Goal: Task Accomplishment & Management: Use online tool/utility

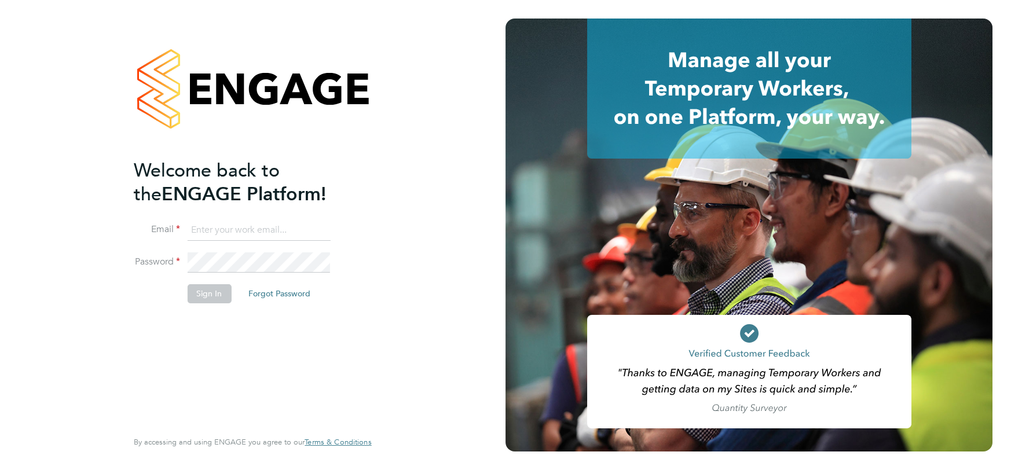
type input "[EMAIL_ADDRESS][DOMAIN_NAME]"
click at [210, 294] on button "Sign In" at bounding box center [209, 293] width 44 height 19
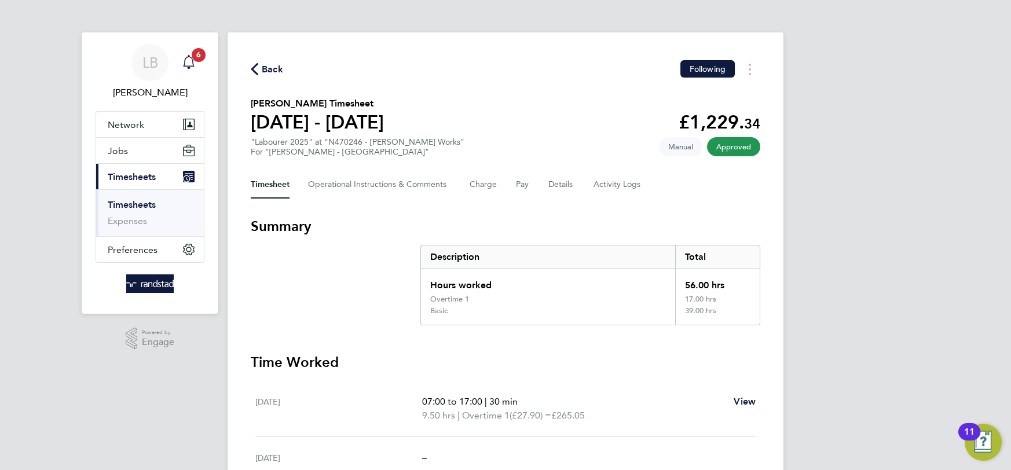
click at [189, 74] on link "Notifications 6" at bounding box center [188, 62] width 23 height 37
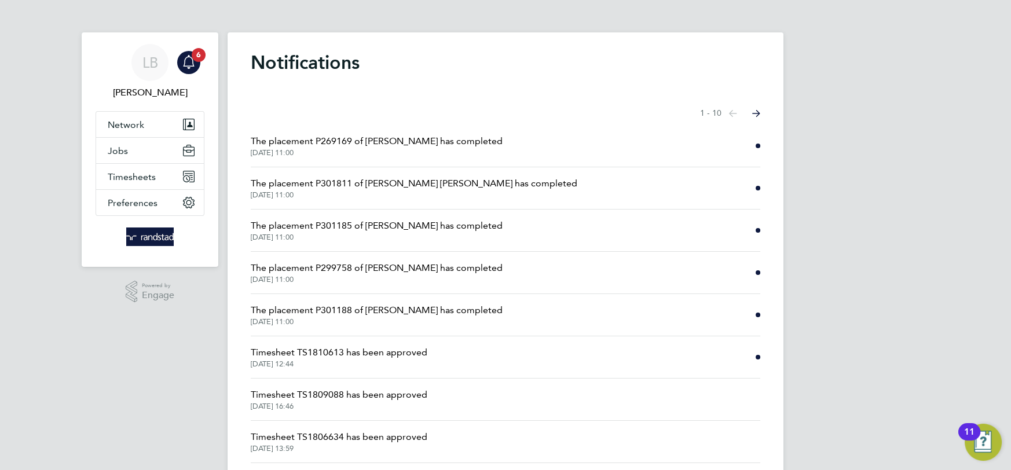
click at [437, 315] on span "The placement P301188 of [PERSON_NAME] has completed" at bounding box center [377, 311] width 252 height 14
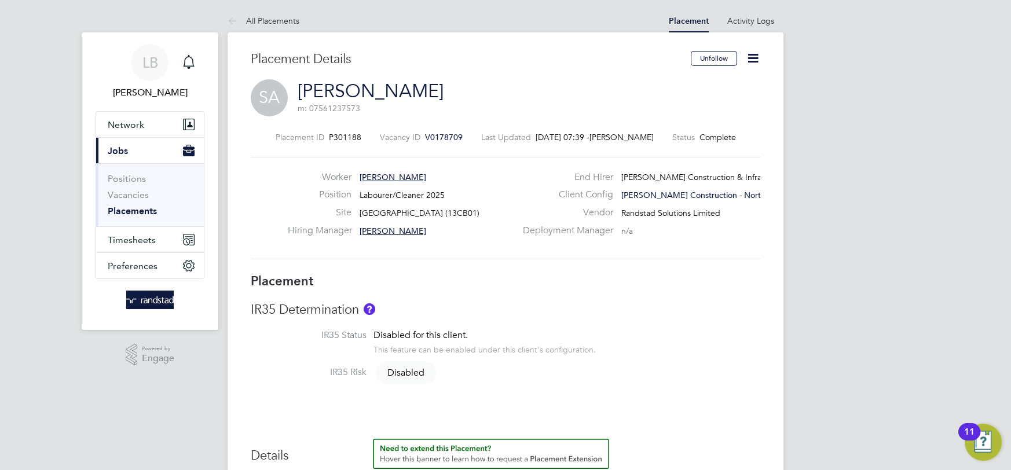
click at [756, 60] on icon at bounding box center [753, 58] width 14 height 14
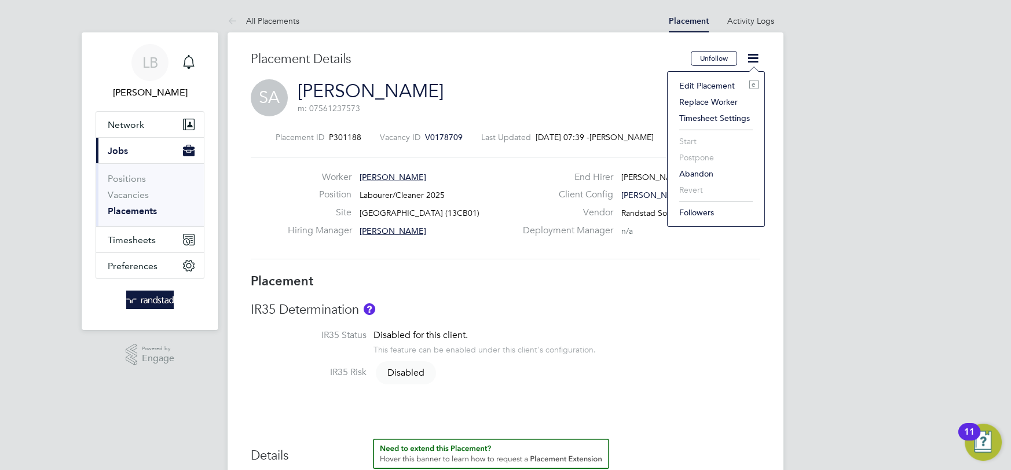
click at [718, 90] on li "Edit Placement e" at bounding box center [716, 86] width 85 height 16
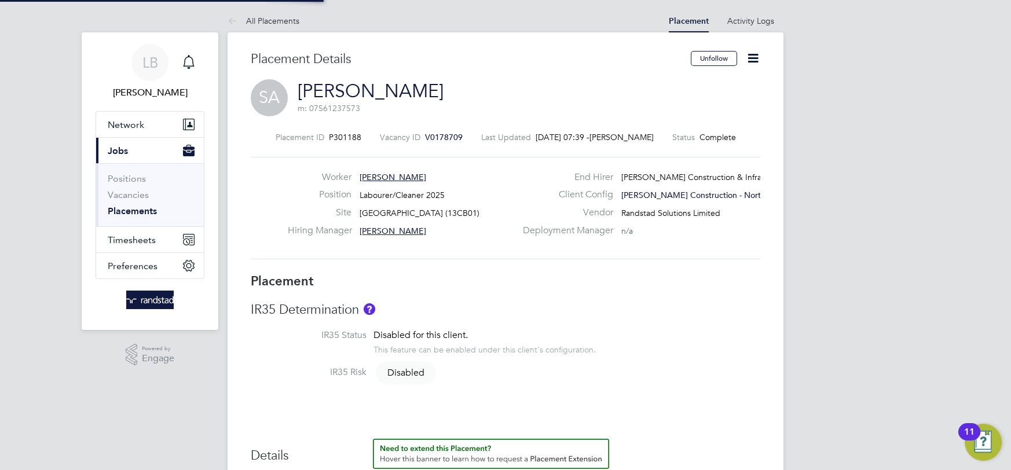
type input "[PERSON_NAME]"
type input "[DATE]"
type input "08:00"
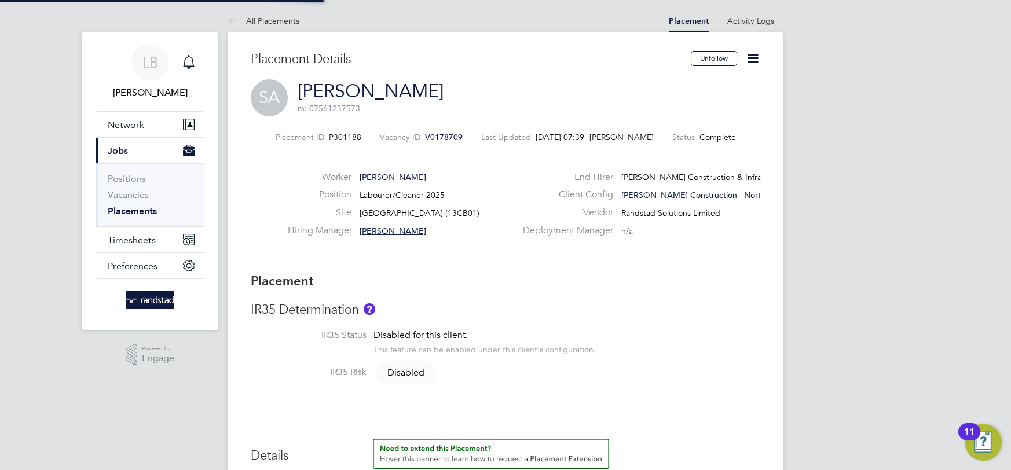
type input "18:00"
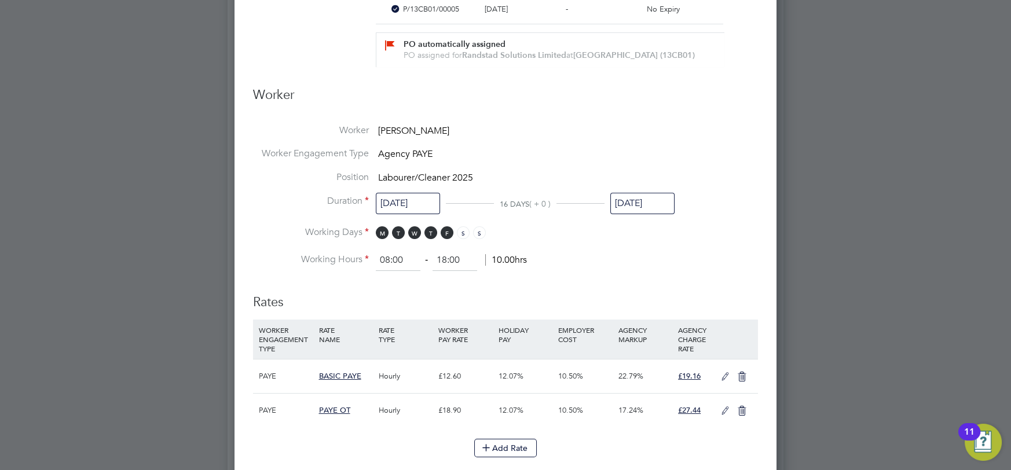
click at [622, 211] on input "[DATE]" at bounding box center [643, 203] width 64 height 21
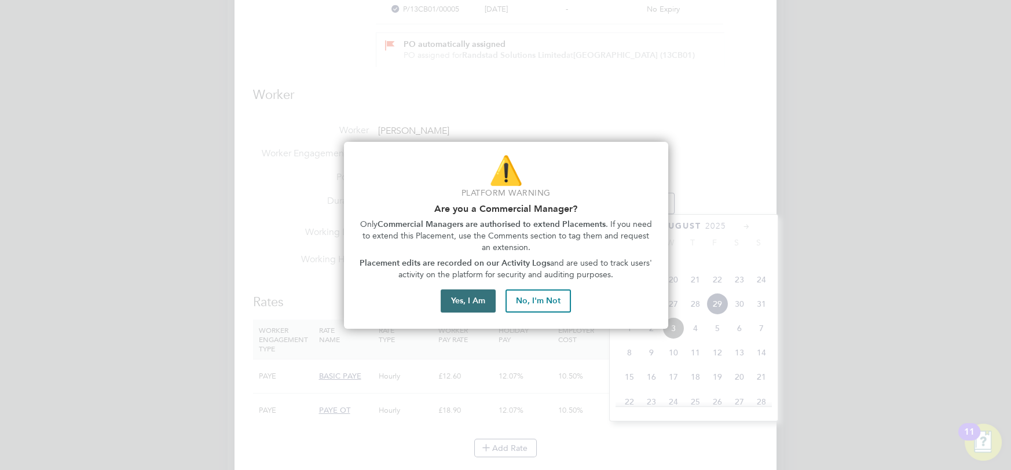
click at [479, 296] on button "Yes, I Am" at bounding box center [468, 301] width 55 height 23
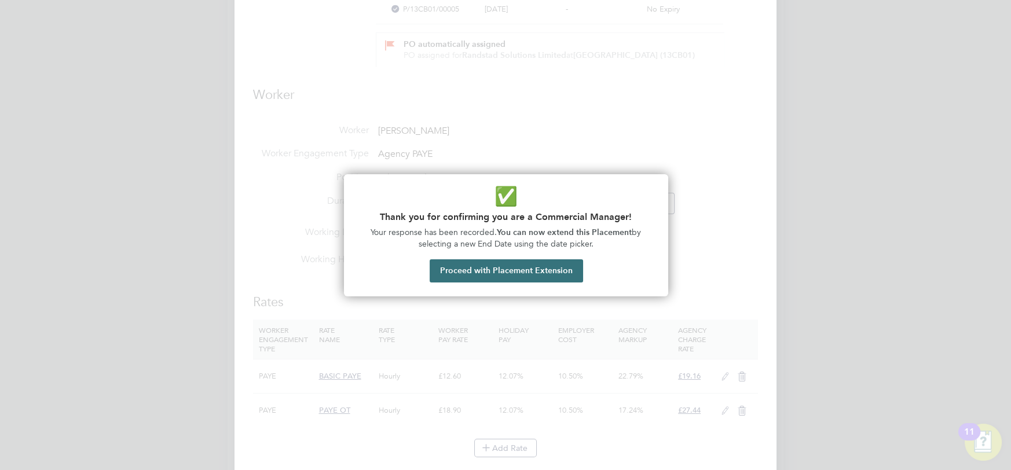
click at [516, 275] on button "Proceed with Placement Extension" at bounding box center [507, 271] width 154 height 23
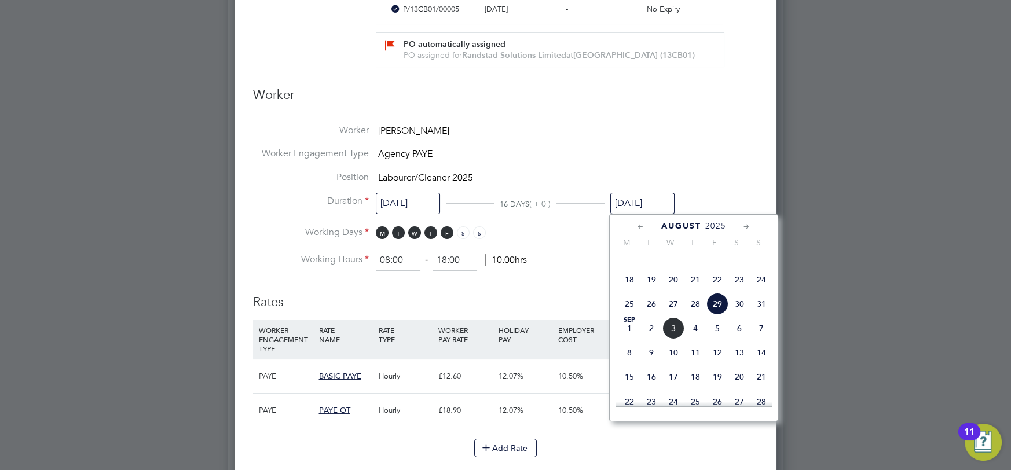
click at [722, 339] on span "5" at bounding box center [718, 328] width 22 height 22
type input "[DATE]"
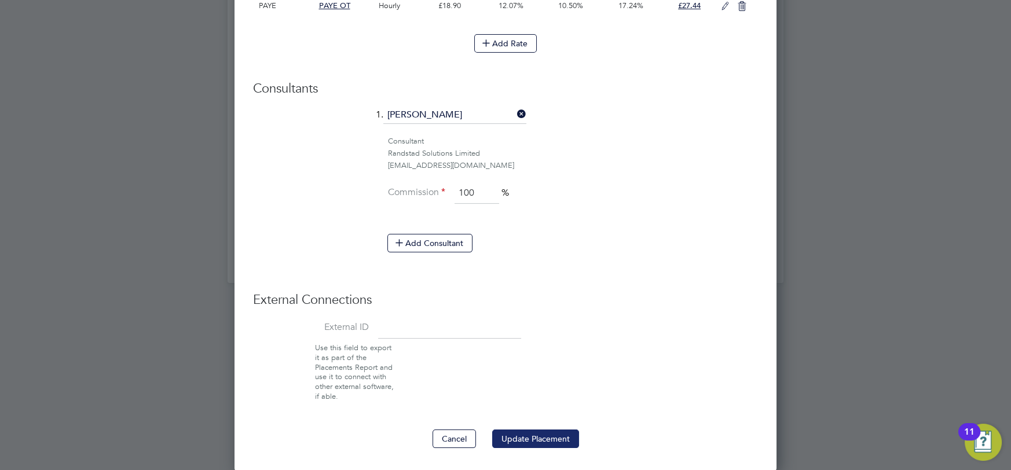
click at [530, 441] on button "Update Placement" at bounding box center [535, 439] width 87 height 19
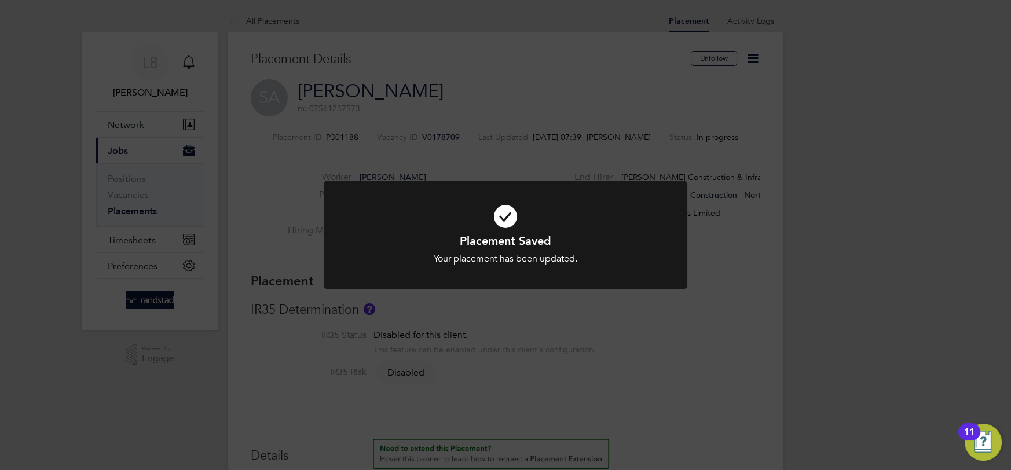
click at [240, 23] on div "Placement Saved Your placement has been updated. Cancel Okay" at bounding box center [505, 235] width 1011 height 470
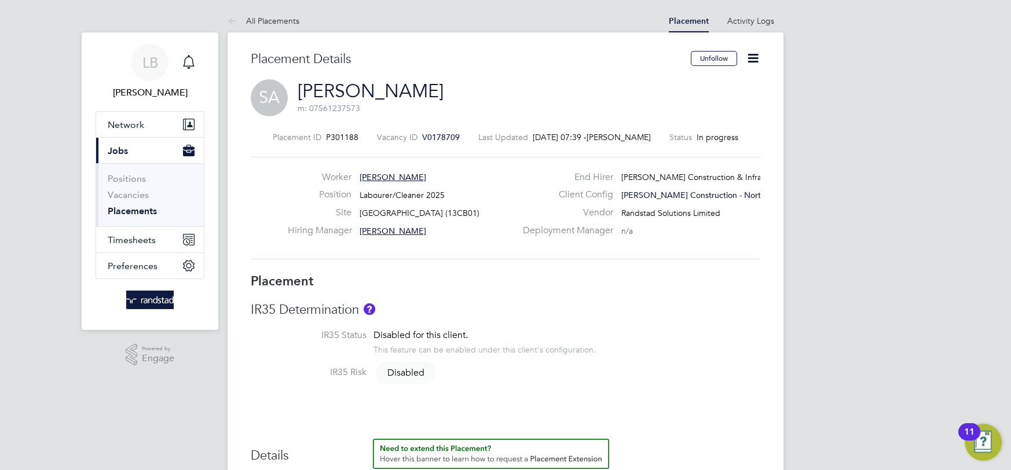
click at [240, 23] on icon at bounding box center [235, 21] width 14 height 14
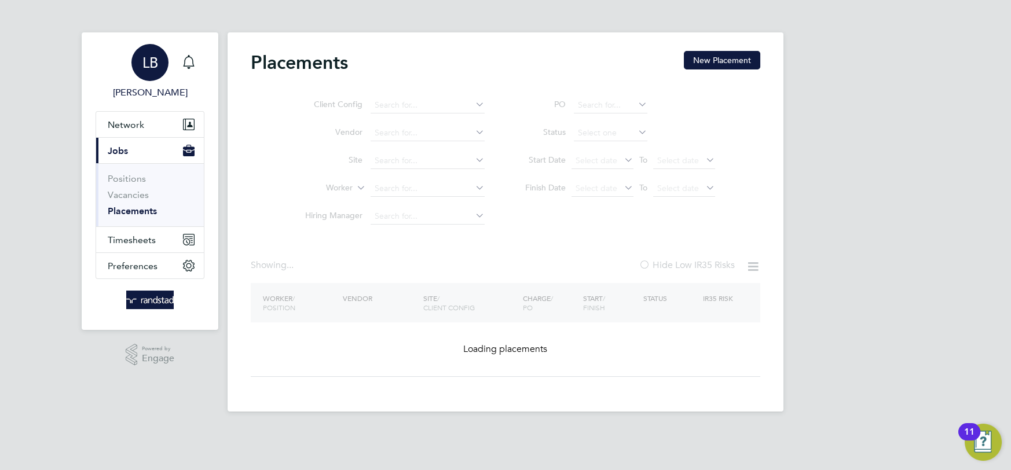
click at [202, 61] on link "LB [PERSON_NAME]" at bounding box center [150, 72] width 109 height 56
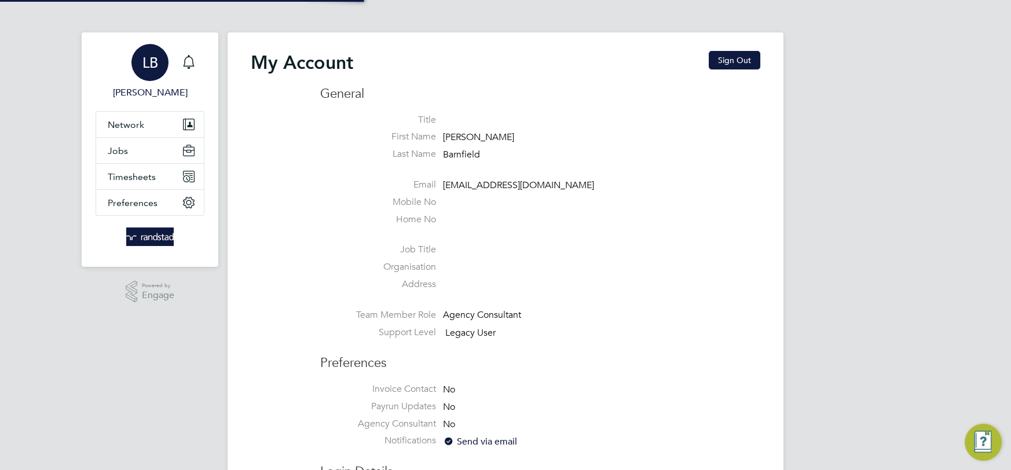
type input "[EMAIL_ADDRESS][DOMAIN_NAME]"
click at [189, 58] on icon "Main navigation" at bounding box center [189, 62] width 14 height 14
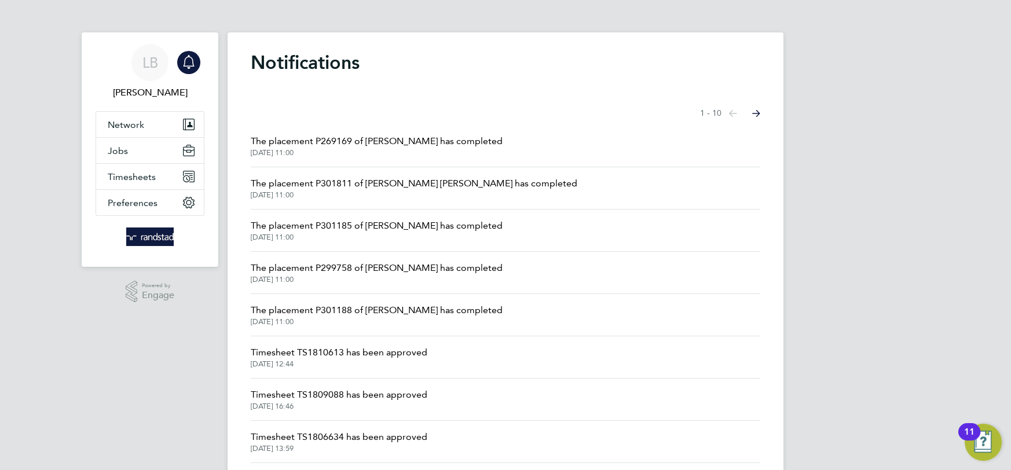
click at [449, 231] on span "The placement P301185 of [PERSON_NAME] has completed" at bounding box center [377, 226] width 252 height 14
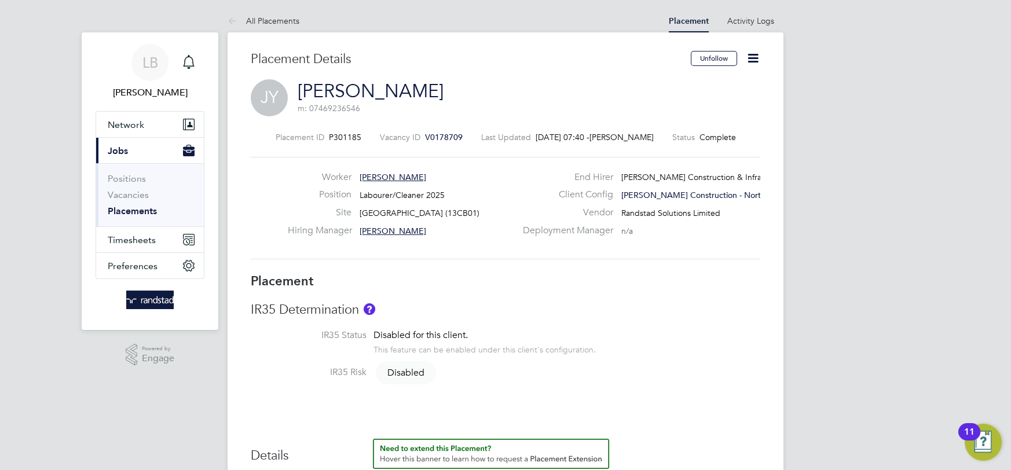
click at [752, 61] on icon at bounding box center [753, 58] width 14 height 14
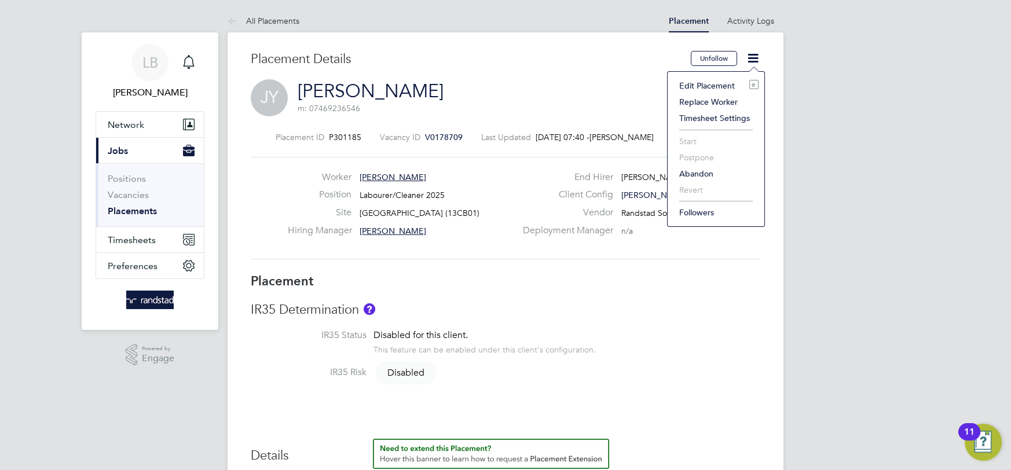
click at [694, 86] on li "Edit Placement e" at bounding box center [716, 86] width 85 height 16
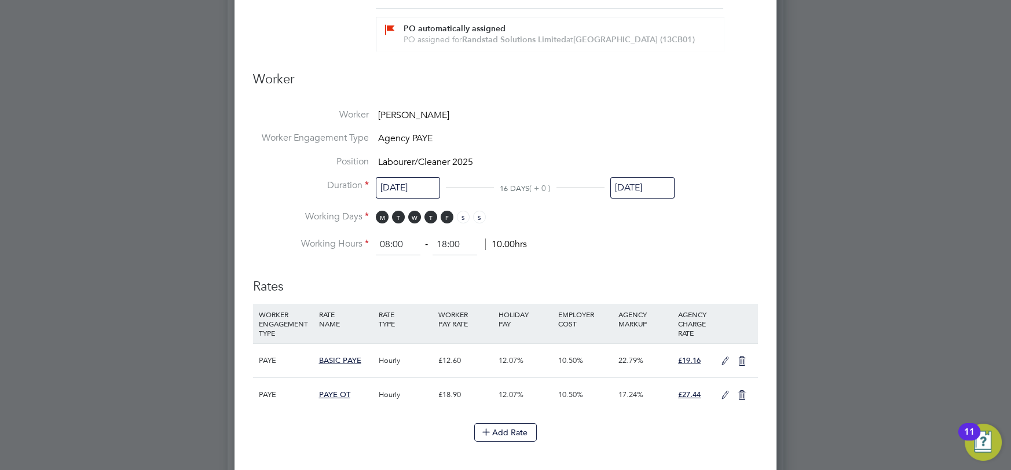
click at [657, 195] on input "[DATE]" at bounding box center [643, 187] width 64 height 21
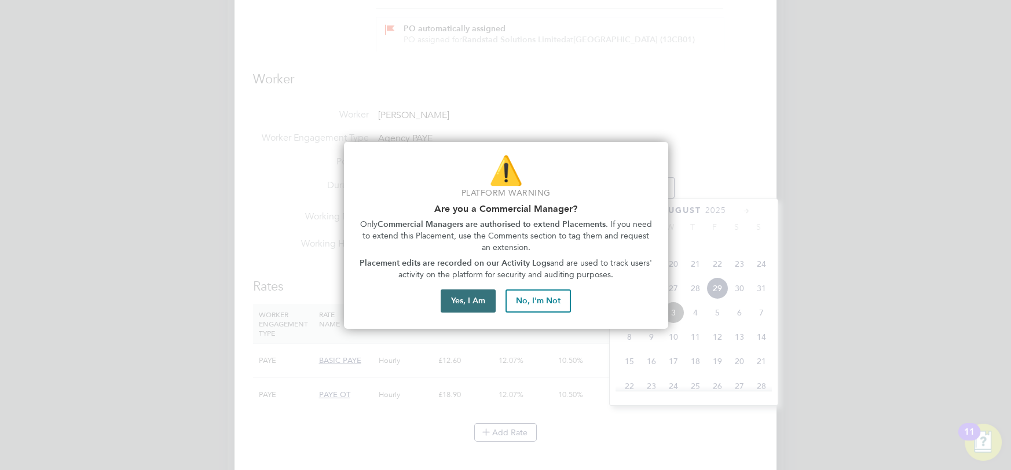
click at [487, 302] on button "Yes, I Am" at bounding box center [468, 301] width 55 height 23
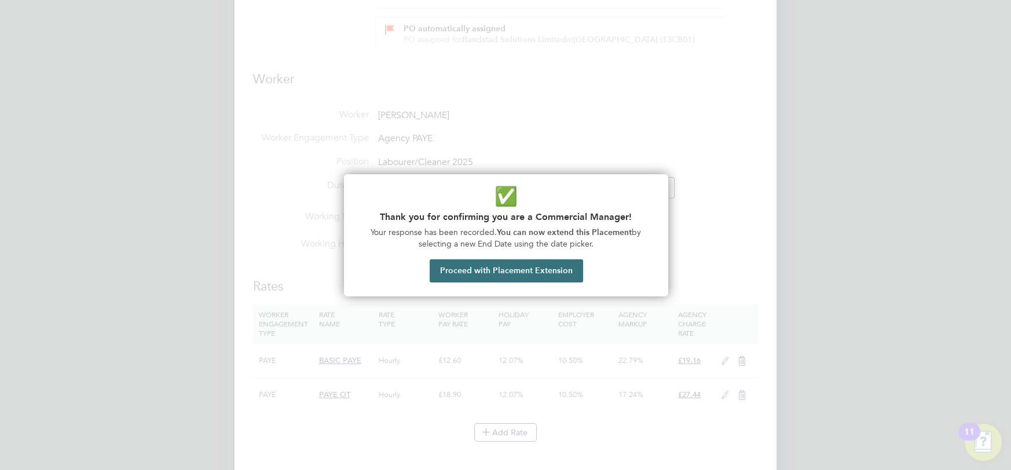
click at [494, 276] on button "Proceed with Placement Extension" at bounding box center [507, 271] width 154 height 23
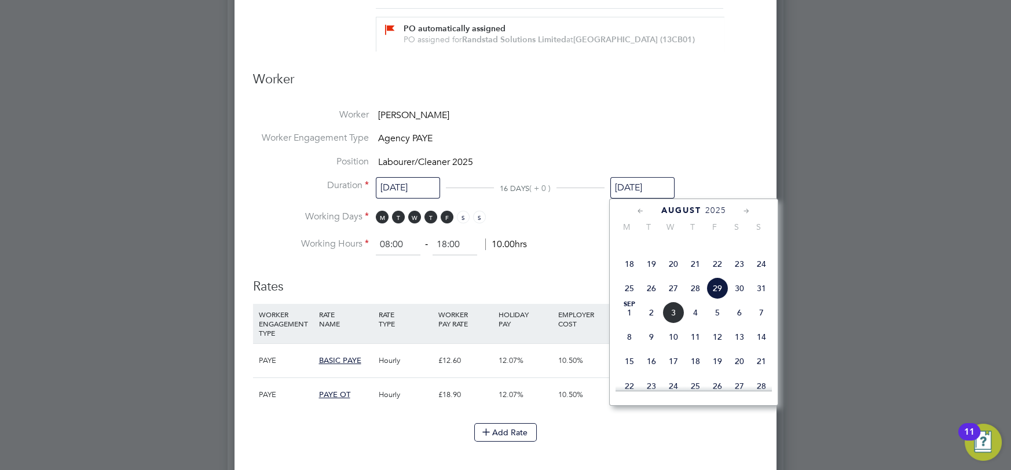
click at [721, 324] on span "5" at bounding box center [718, 313] width 22 height 22
type input "[DATE]"
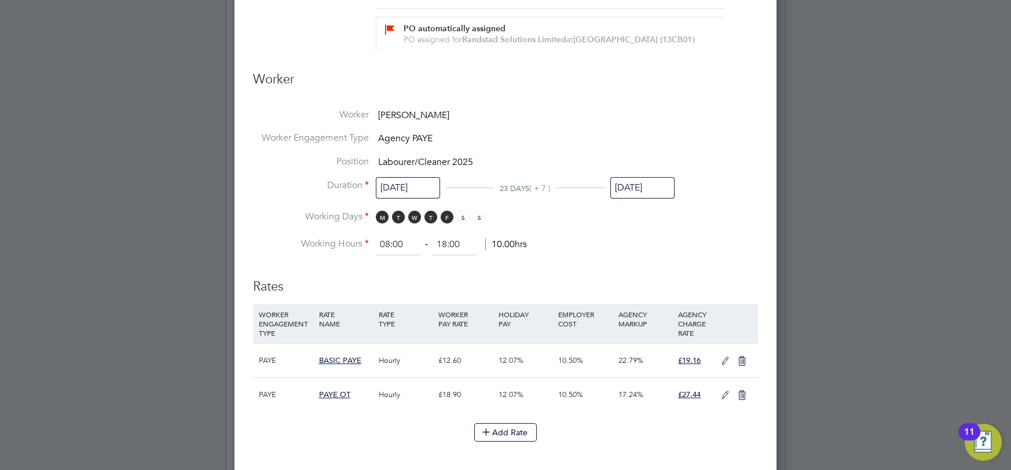
click at [650, 274] on h3 "Rates" at bounding box center [505, 281] width 505 height 28
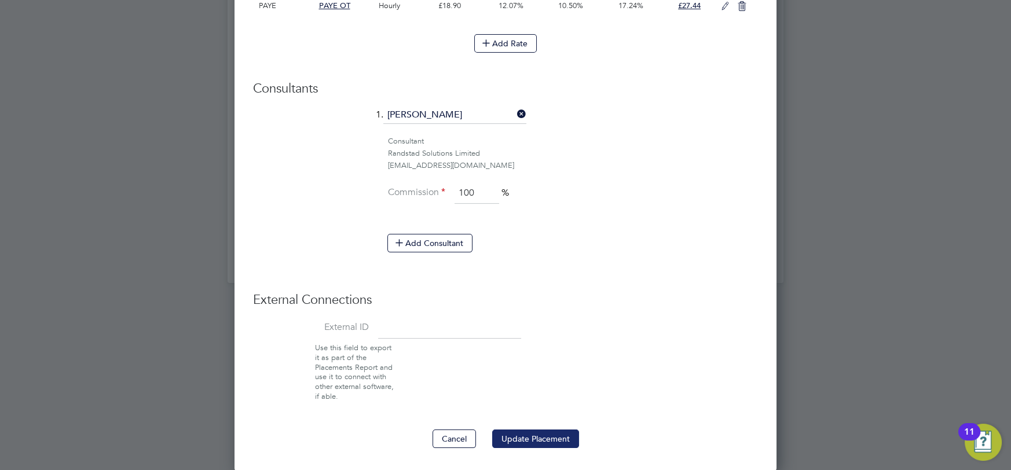
click at [527, 432] on button "Update Placement" at bounding box center [535, 439] width 87 height 19
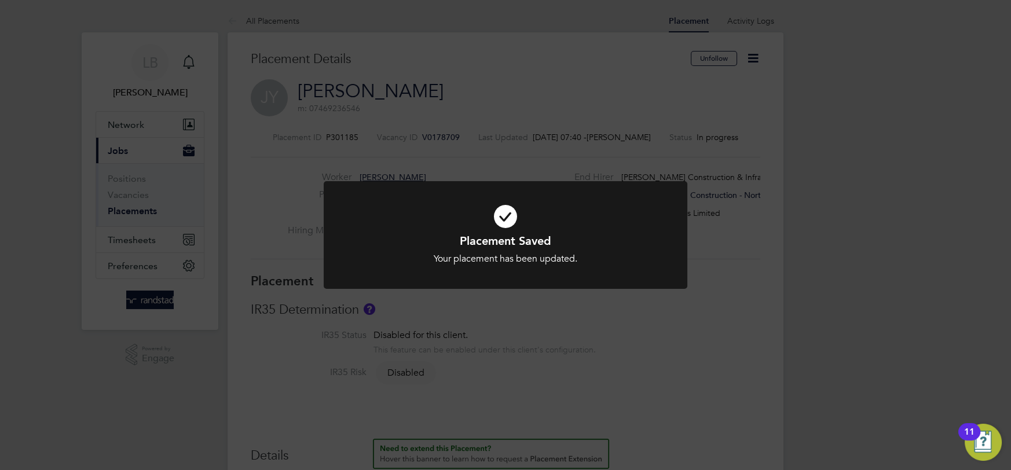
click at [191, 61] on div "Placement Saved Your placement has been updated. Cancel Okay" at bounding box center [505, 235] width 1011 height 470
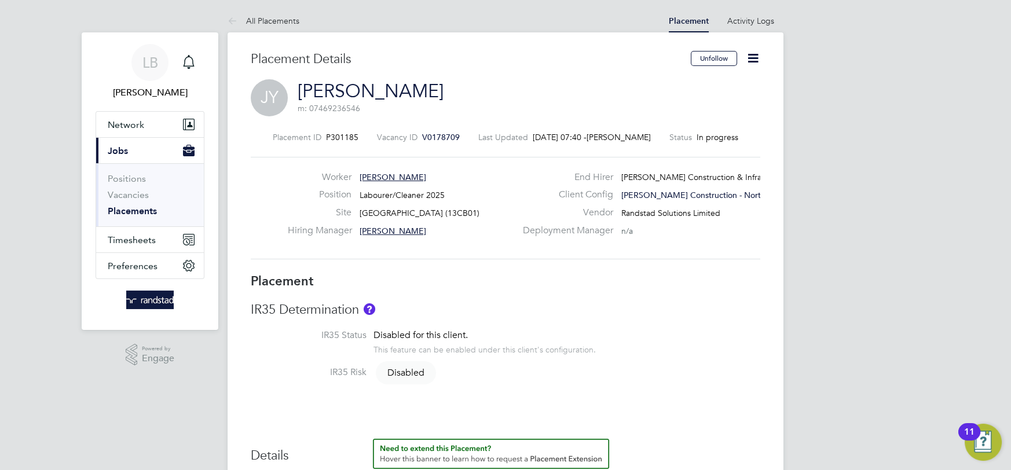
click at [191, 61] on icon "Main navigation" at bounding box center [189, 62] width 14 height 14
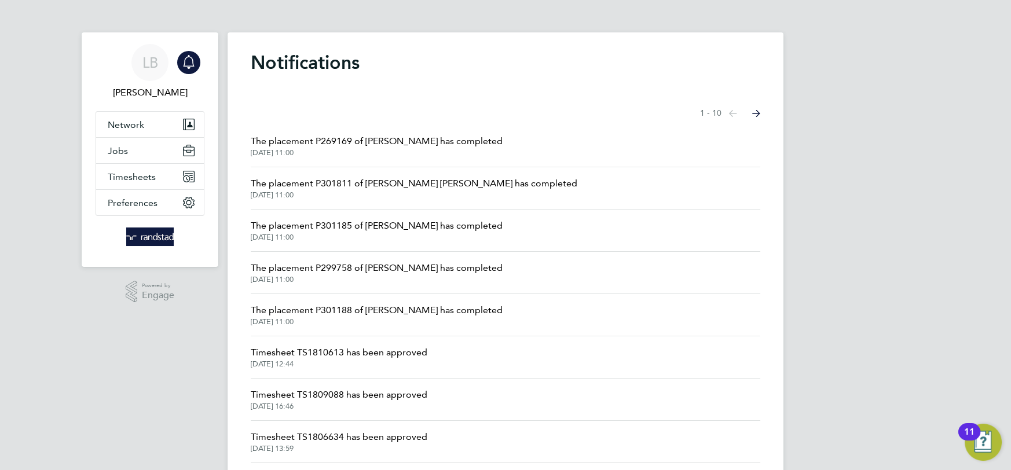
click at [389, 138] on span "The placement P269169 of [PERSON_NAME] has completed" at bounding box center [377, 141] width 252 height 14
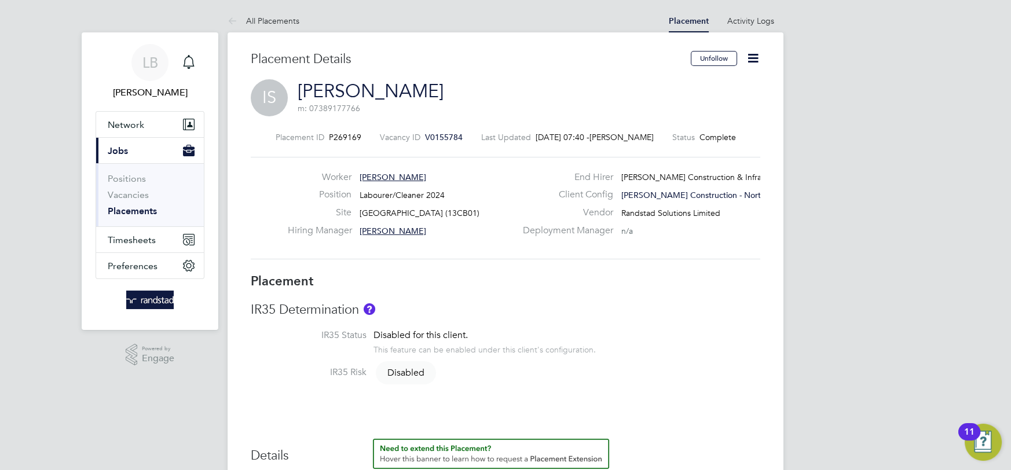
click at [758, 59] on icon at bounding box center [753, 58] width 14 height 14
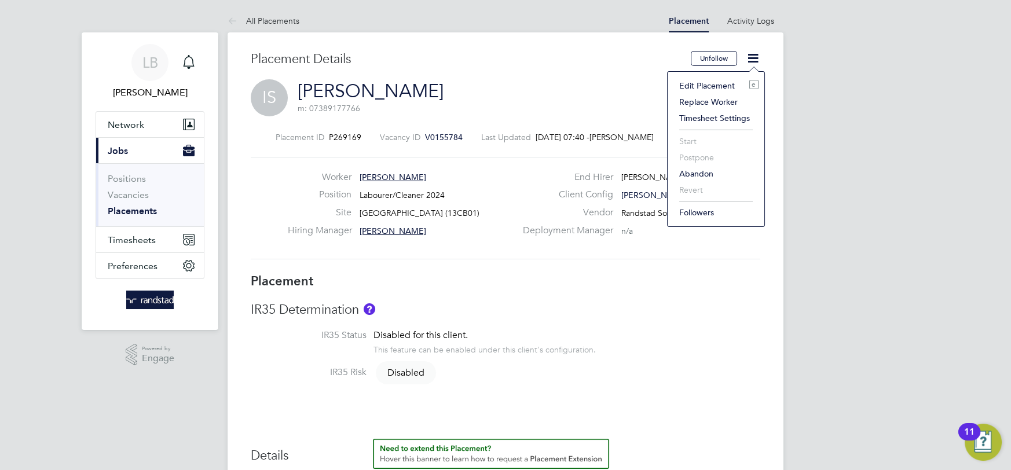
click at [728, 84] on li "Edit Placement e" at bounding box center [716, 86] width 85 height 16
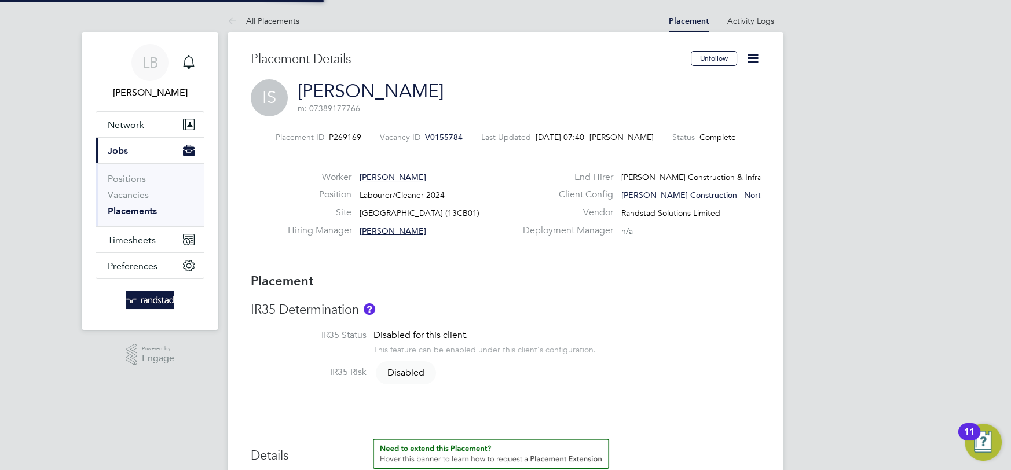
type input "[PERSON_NAME]"
type input "[DATE]"
type input "08:00"
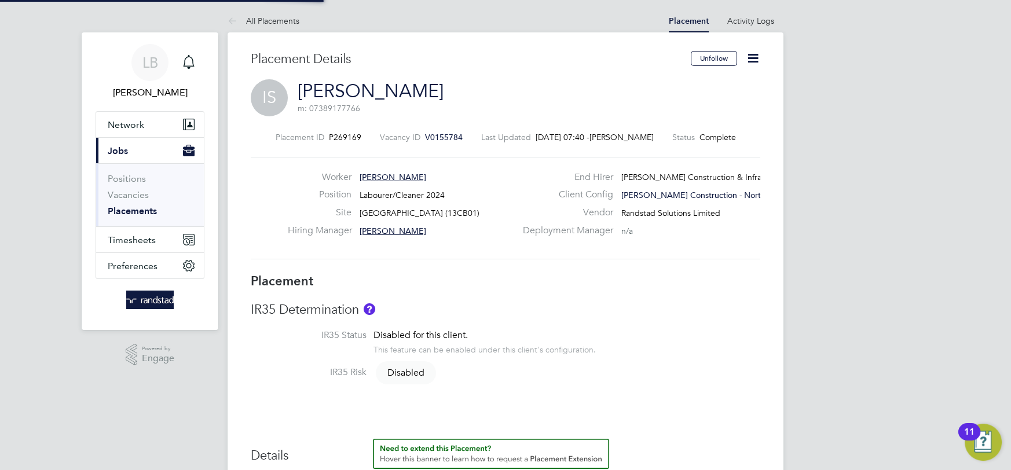
type input "18:00"
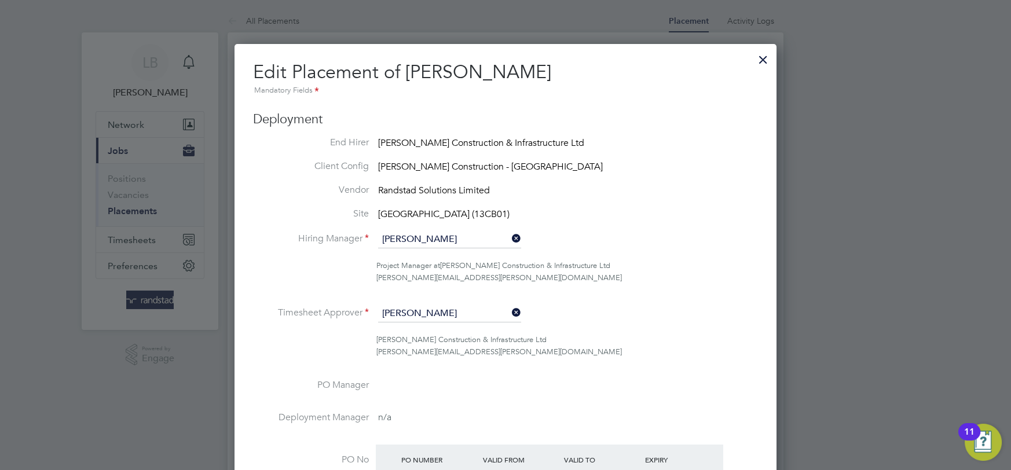
click at [467, 310] on input "[PERSON_NAME]" at bounding box center [449, 313] width 143 height 17
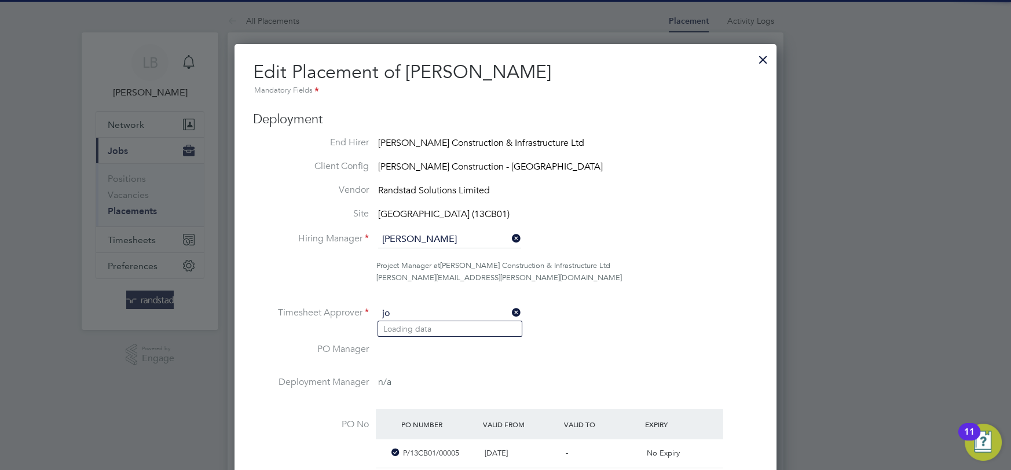
type input "j"
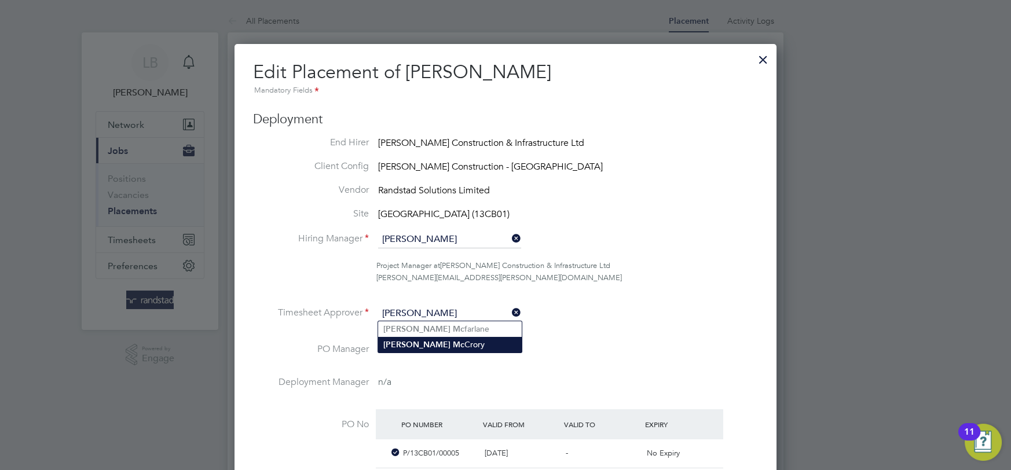
click at [425, 345] on li "[PERSON_NAME]" at bounding box center [450, 345] width 144 height 16
type input "[PERSON_NAME]"
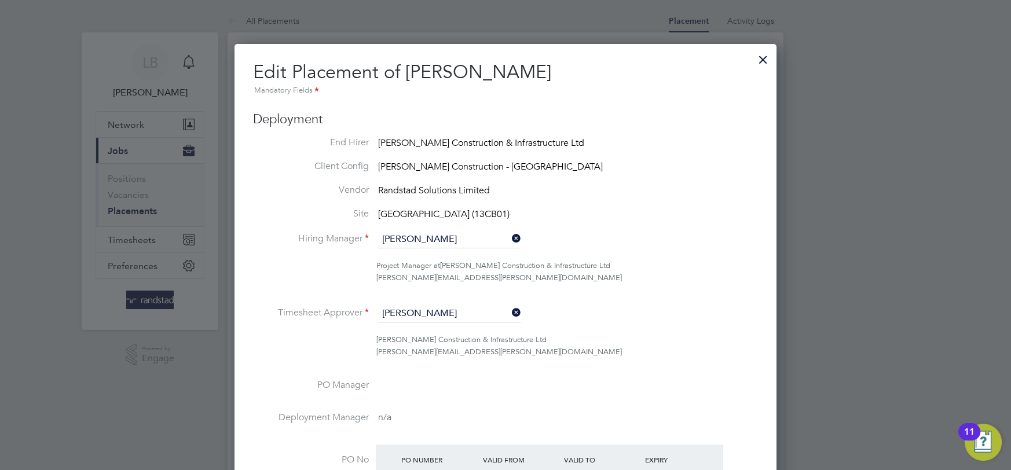
click at [651, 305] on li "Timesheet Approver [PERSON_NAME]" at bounding box center [505, 319] width 505 height 29
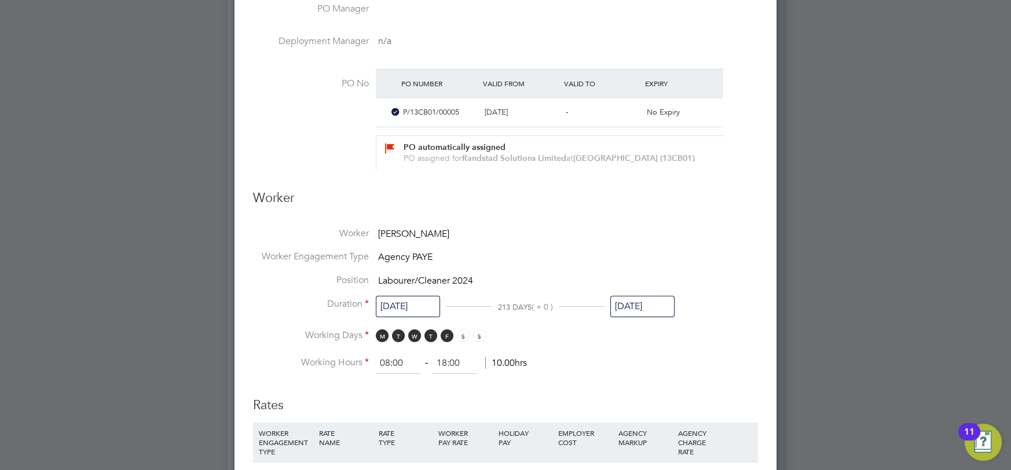
click at [649, 306] on input "[DATE]" at bounding box center [643, 306] width 64 height 21
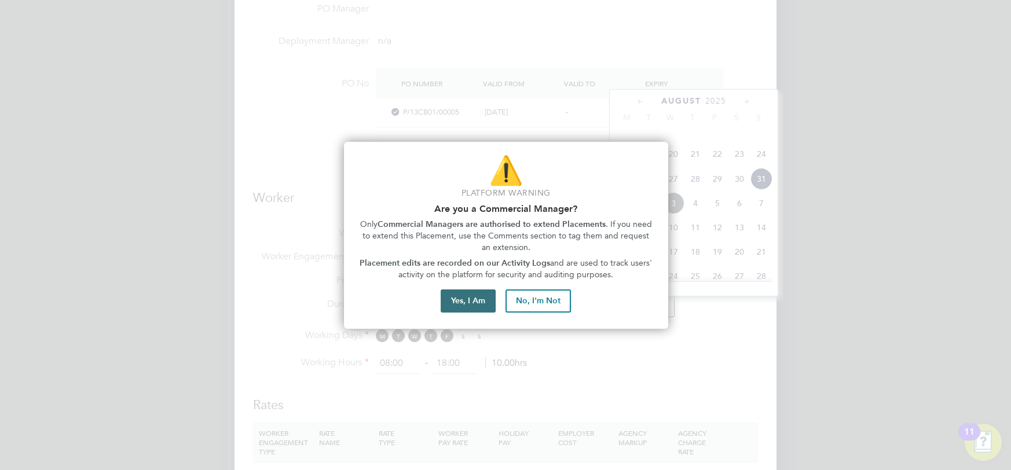
click at [473, 309] on button "Yes, I Am" at bounding box center [468, 301] width 55 height 23
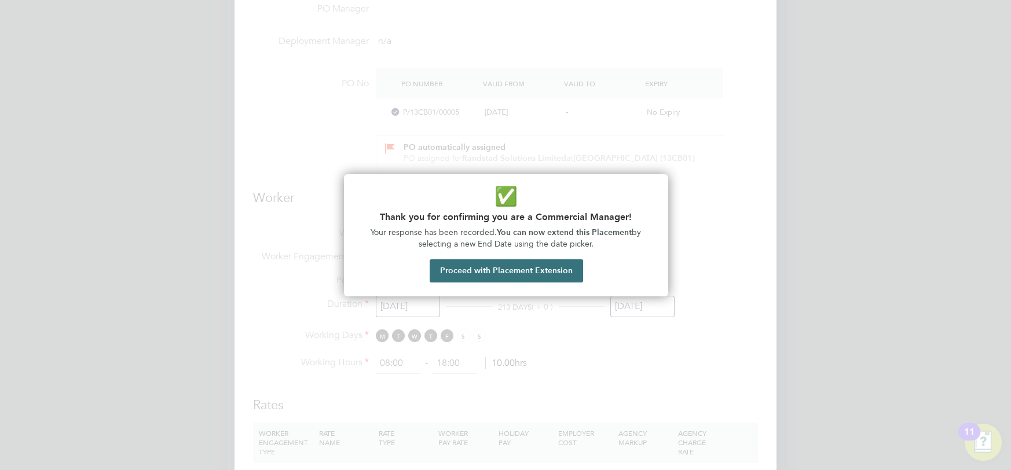
click at [495, 261] on button "Proceed with Placement Extension" at bounding box center [507, 271] width 154 height 23
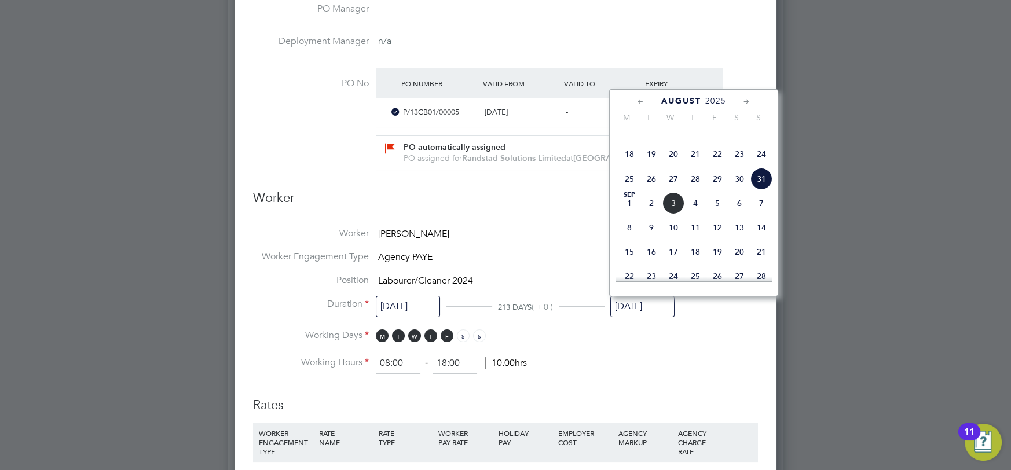
click at [748, 98] on icon at bounding box center [746, 102] width 11 height 13
click at [723, 234] on span "31" at bounding box center [718, 223] width 22 height 22
type input "[DATE]"
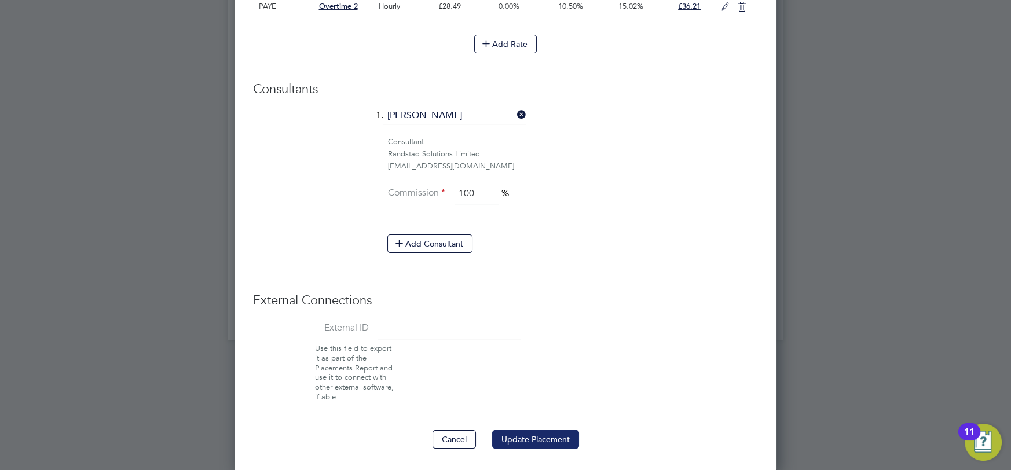
click at [542, 443] on button "Update Placement" at bounding box center [535, 439] width 87 height 19
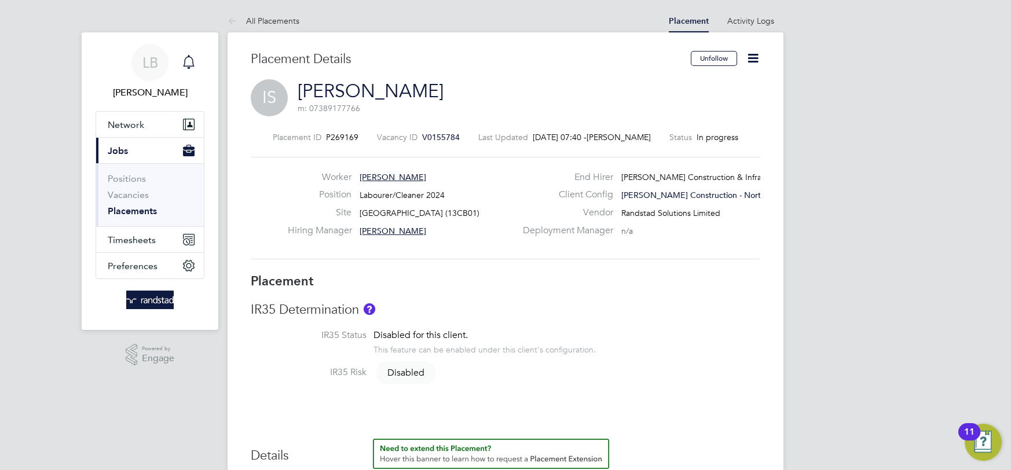
click at [188, 61] on icon "Main navigation" at bounding box center [189, 62] width 14 height 14
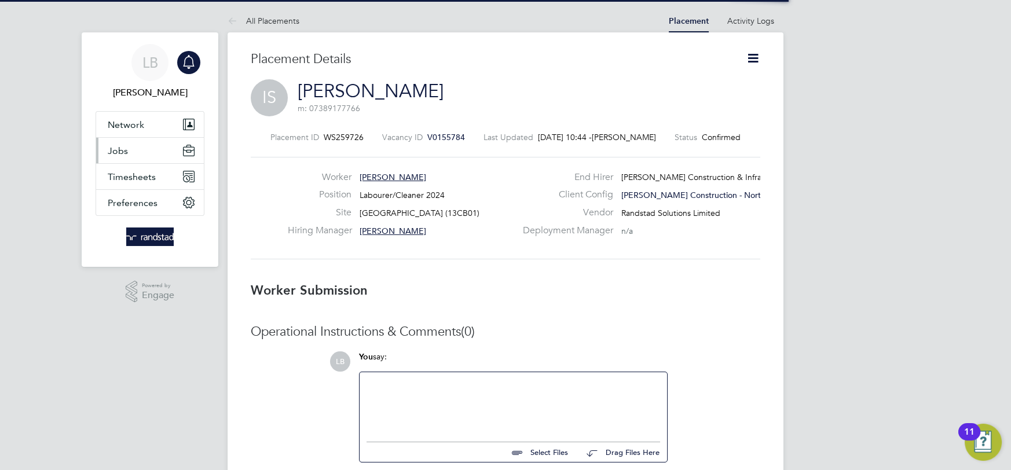
scroll to position [18, 229]
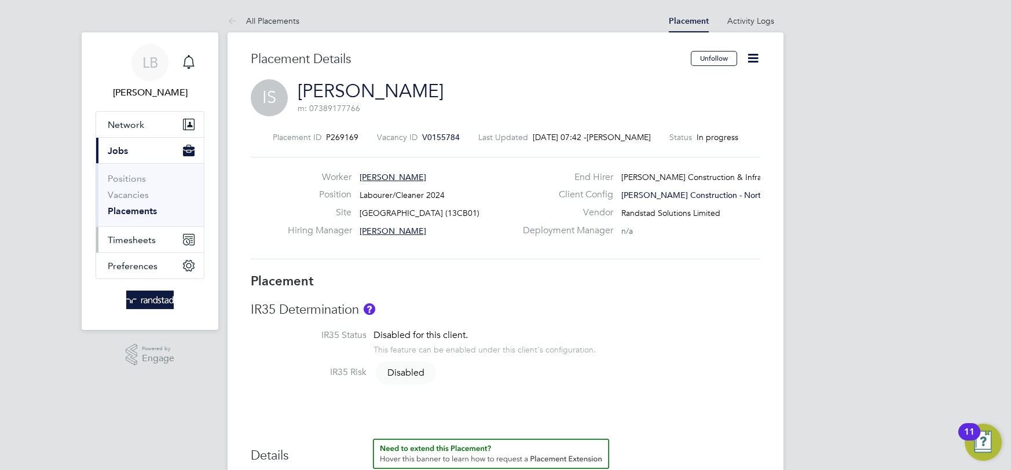
click at [142, 236] on span "Timesheets" at bounding box center [132, 240] width 48 height 11
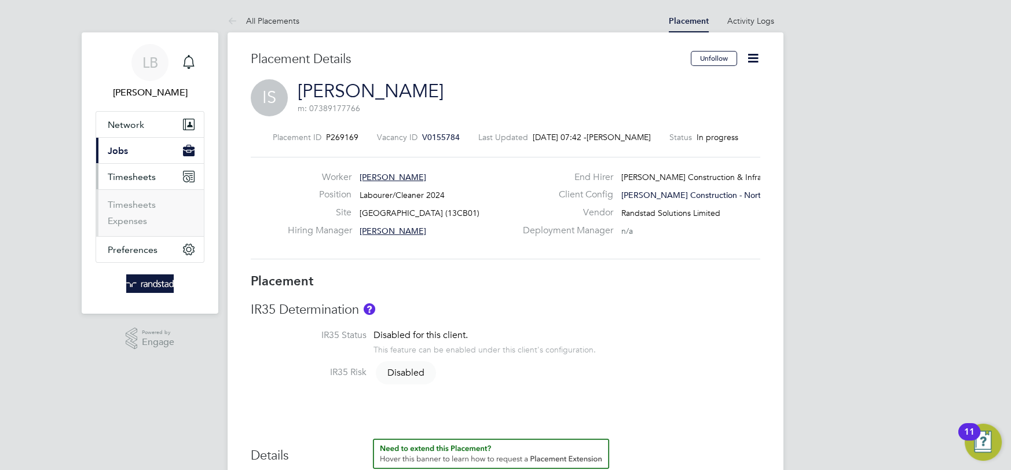
click at [136, 211] on li "Timesheets" at bounding box center [151, 207] width 87 height 16
click at [136, 208] on link "Timesheets" at bounding box center [132, 204] width 48 height 11
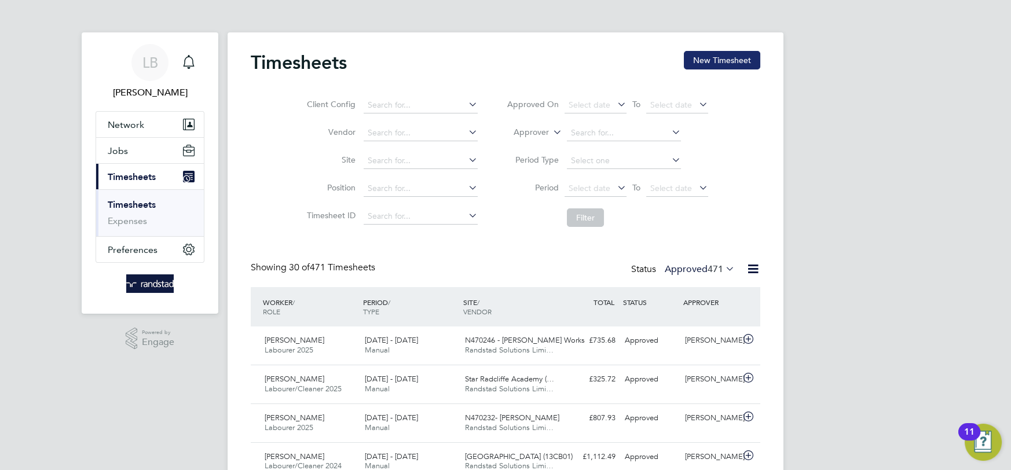
click at [712, 57] on button "New Timesheet" at bounding box center [722, 60] width 76 height 19
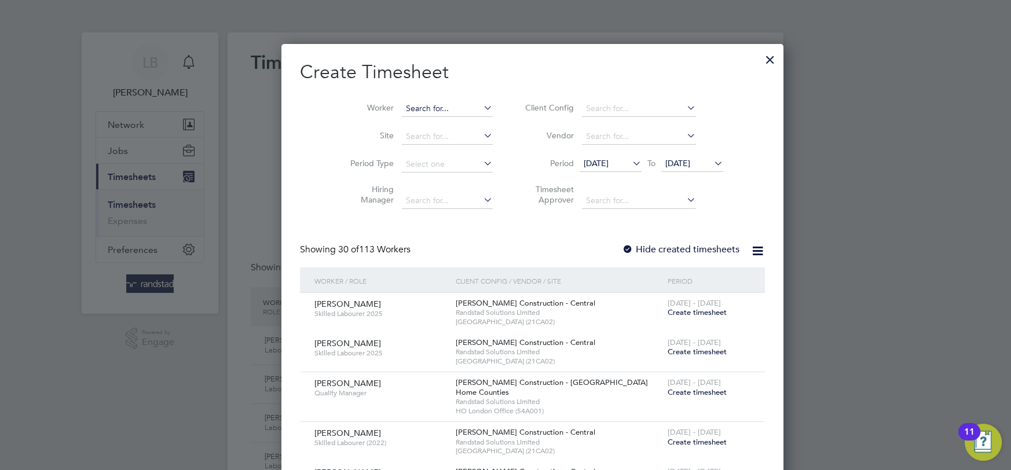
click at [422, 109] on input at bounding box center [447, 109] width 91 height 16
paste input "[PERSON_NAME]"
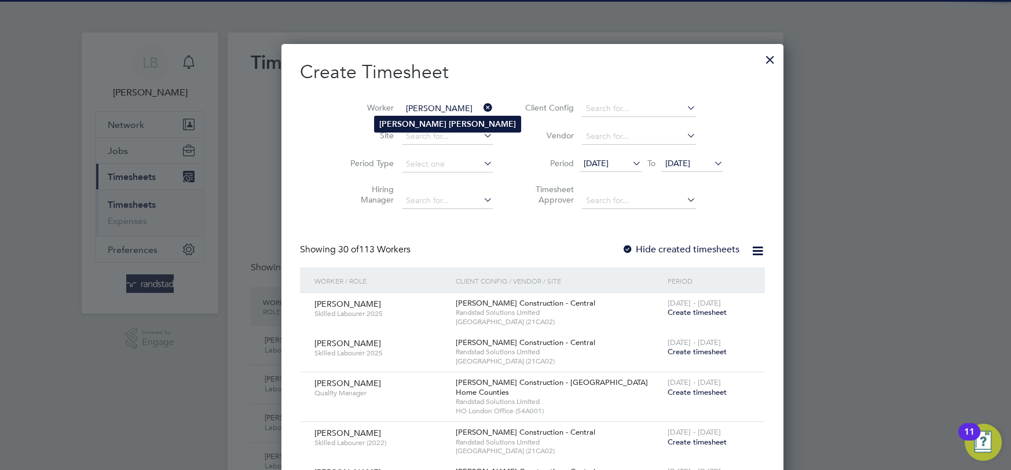
type input "[PERSON_NAME]"
click at [449, 121] on b "[PERSON_NAME]" at bounding box center [482, 124] width 67 height 10
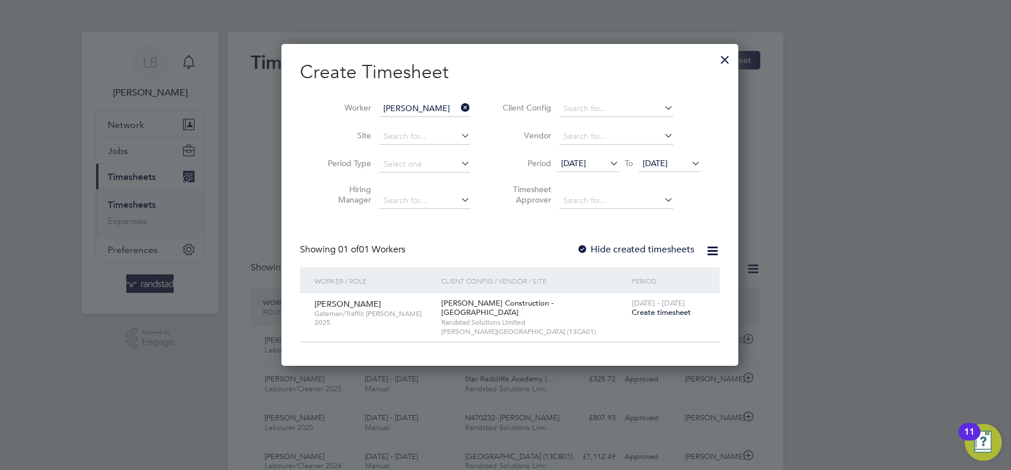
click at [459, 108] on icon at bounding box center [459, 108] width 0 height 16
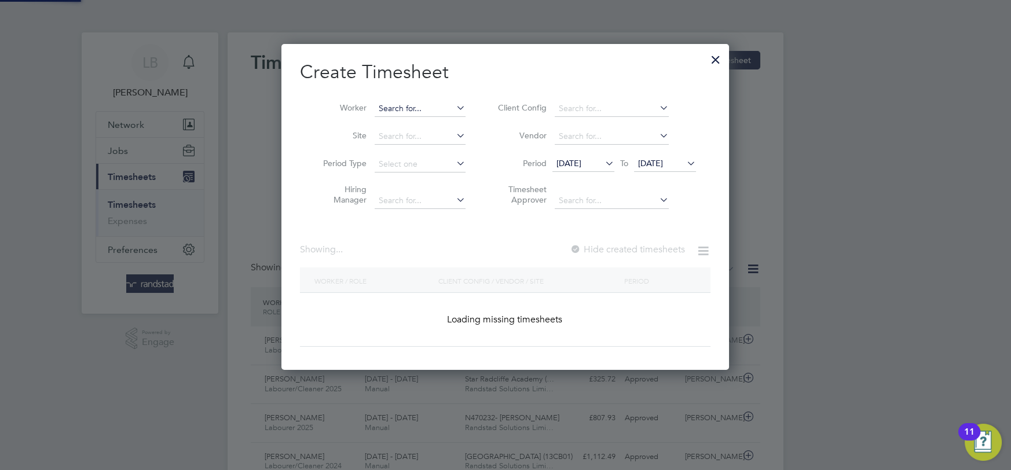
click at [411, 110] on input at bounding box center [420, 109] width 91 height 16
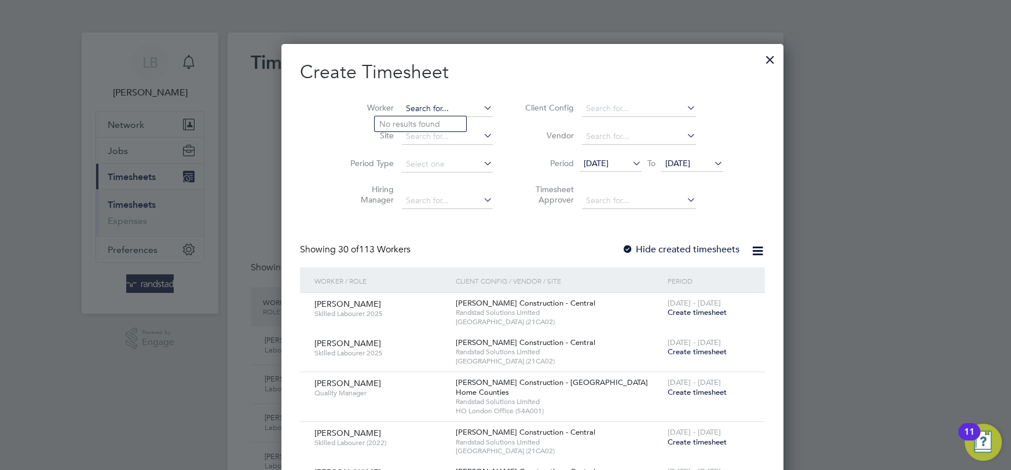
paste input "[PERSON_NAME]"
type input "[PERSON_NAME]"
click at [413, 117] on li "[PERSON_NAME]" at bounding box center [430, 124] width 111 height 16
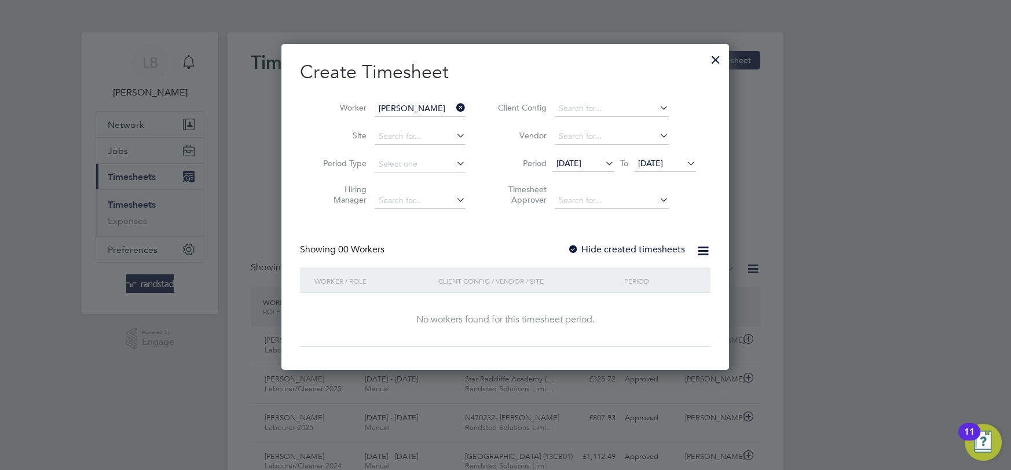
click at [628, 244] on label "Hide created timesheets" at bounding box center [627, 250] width 118 height 12
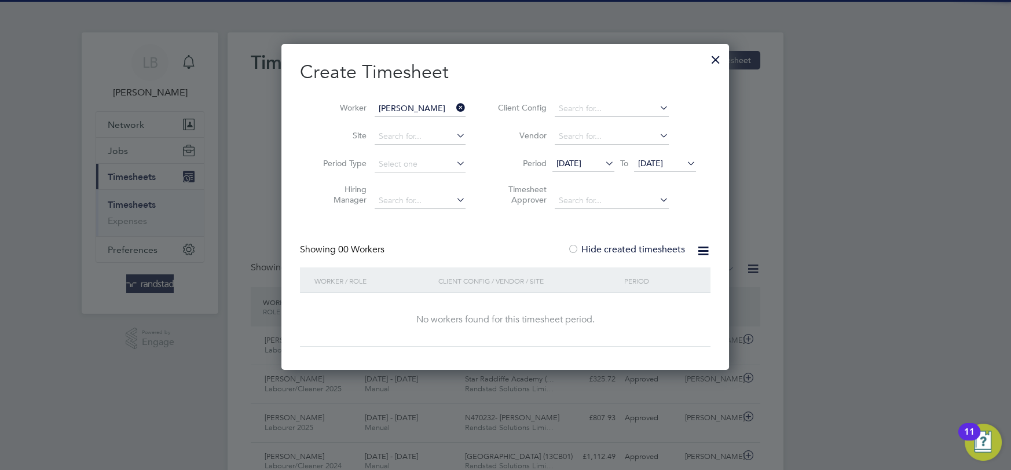
click at [628, 247] on label "Hide created timesheets" at bounding box center [627, 250] width 118 height 12
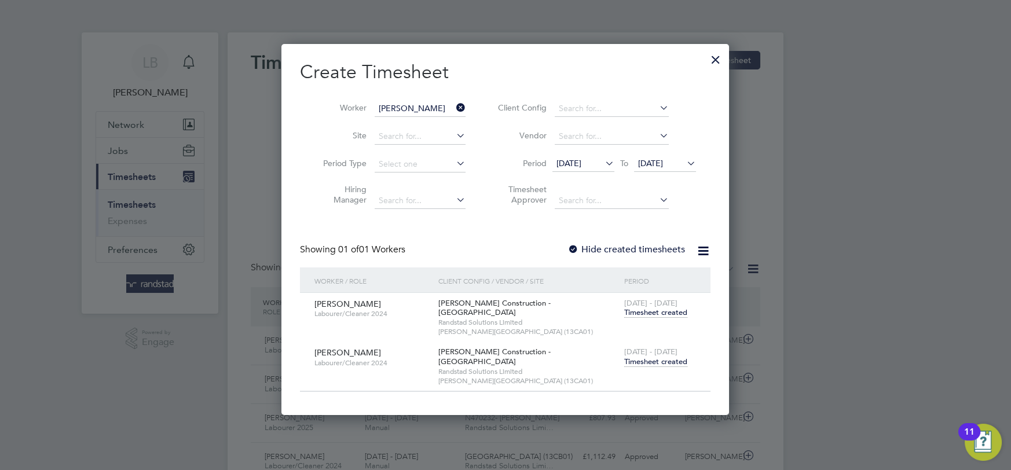
click at [642, 357] on span "Timesheet created" at bounding box center [655, 362] width 63 height 10
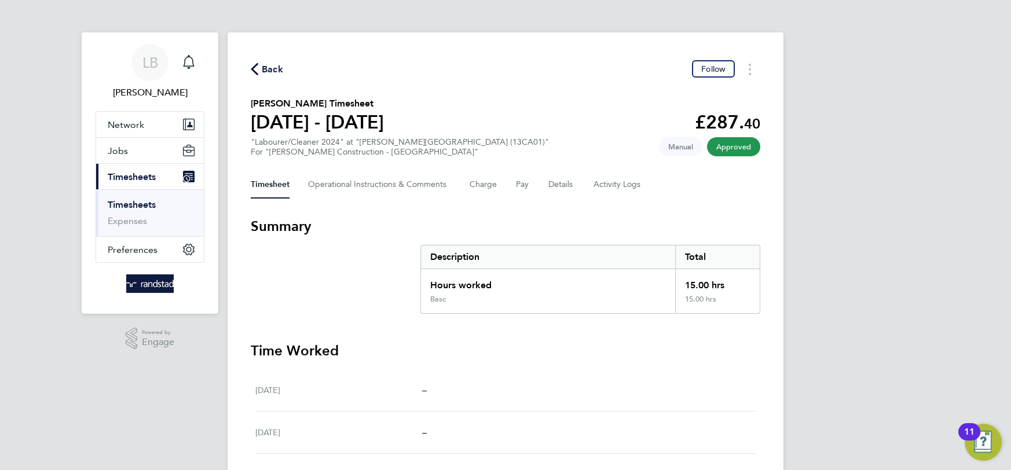
click at [251, 70] on icon "button" at bounding box center [255, 69] width 8 height 12
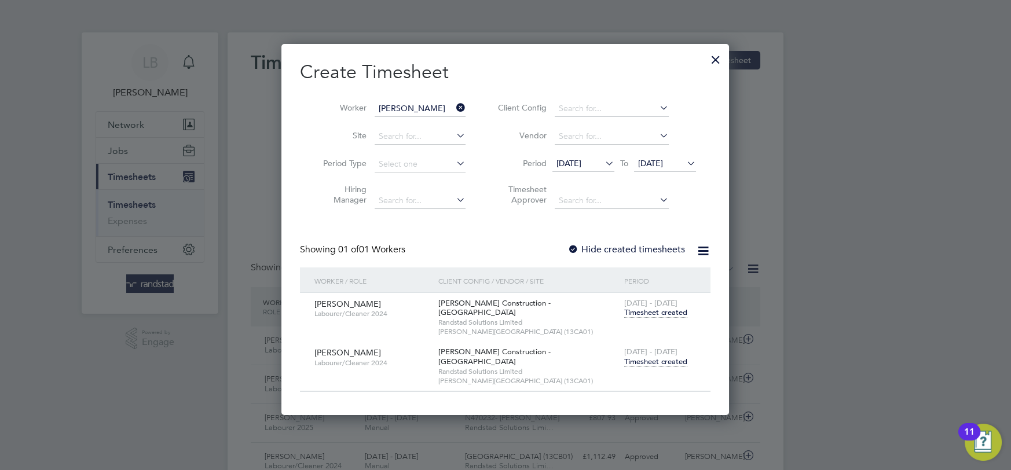
click at [458, 100] on li "Worker [PERSON_NAME]" at bounding box center [390, 109] width 180 height 28
click at [454, 105] on icon at bounding box center [454, 108] width 0 height 16
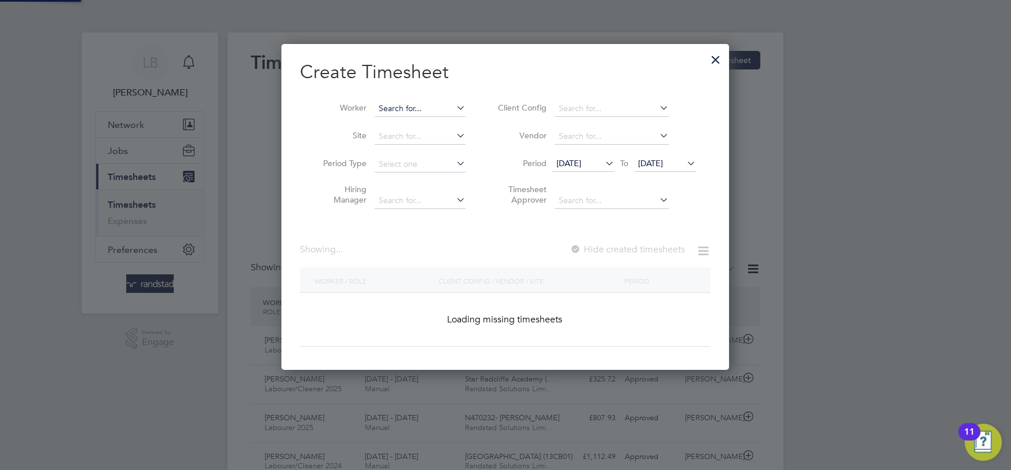
click at [419, 112] on input at bounding box center [420, 109] width 91 height 16
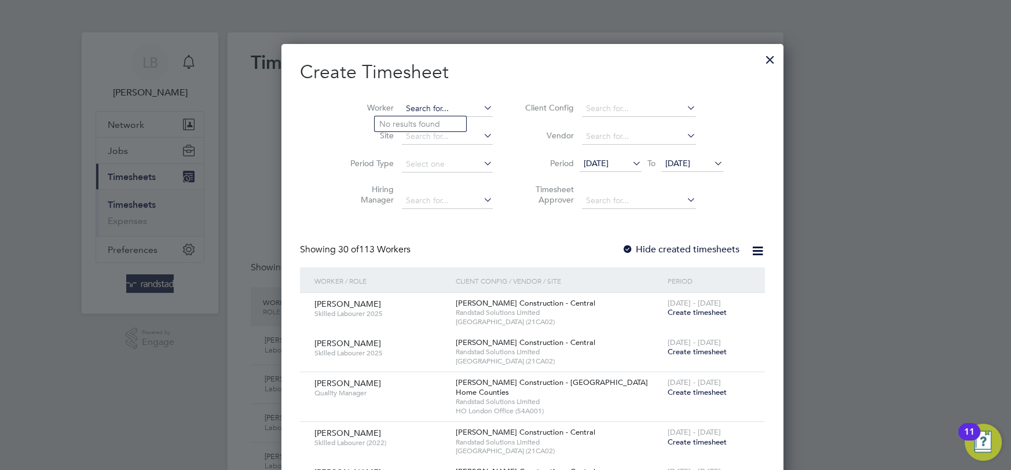
paste input "[PERSON_NAME]"
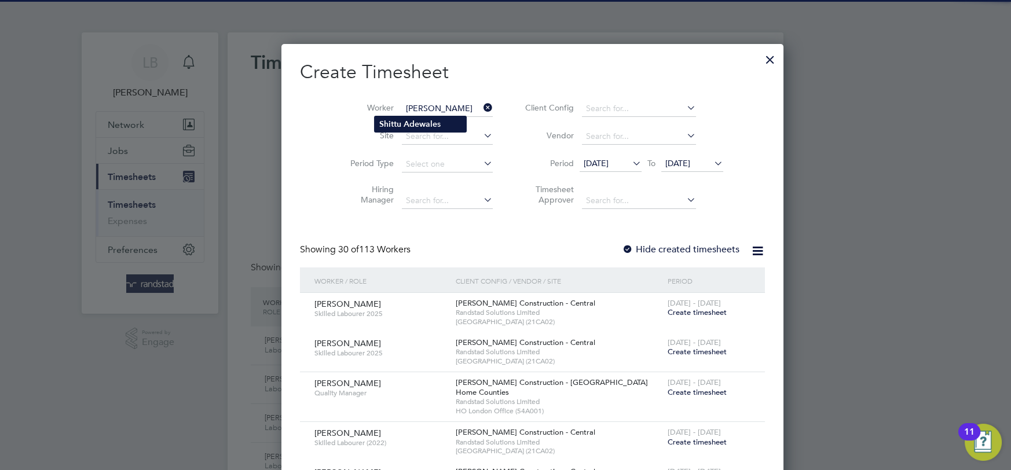
click at [418, 122] on b "Adewale" at bounding box center [421, 124] width 34 height 10
type input "[PERSON_NAME]"
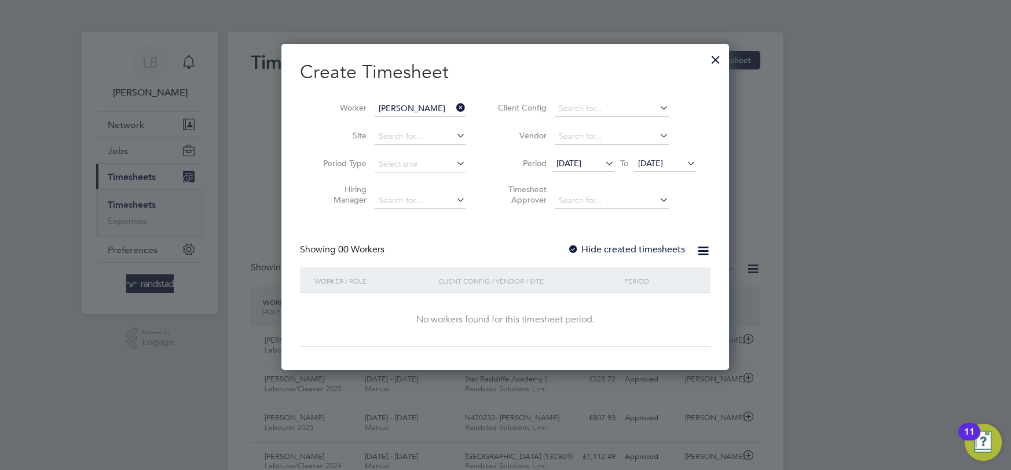
click at [615, 247] on label "Hide created timesheets" at bounding box center [627, 250] width 118 height 12
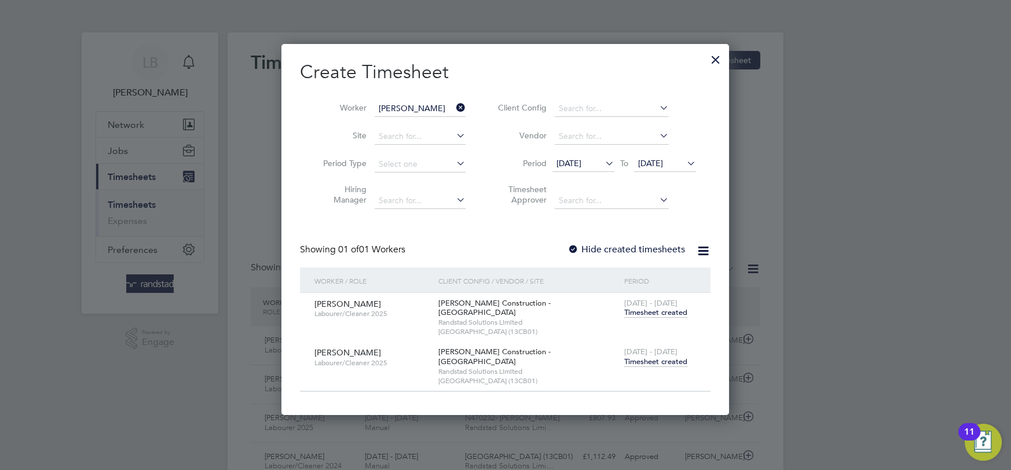
click at [648, 357] on span "Timesheet created" at bounding box center [655, 362] width 63 height 10
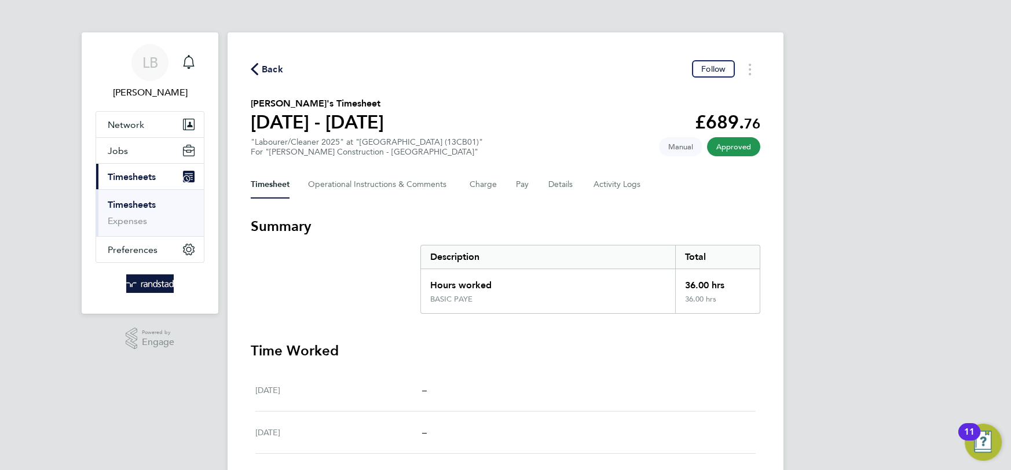
click at [261, 70] on span "Back" at bounding box center [267, 68] width 32 height 11
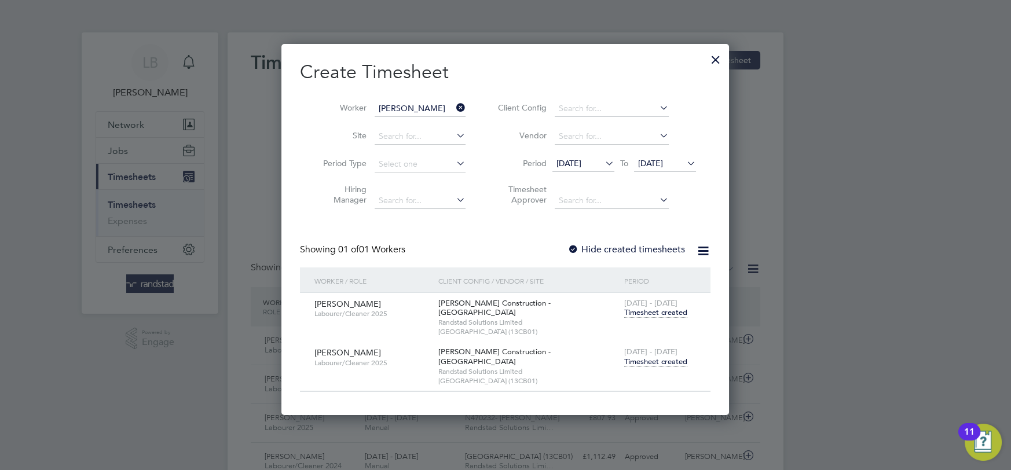
click at [454, 108] on icon at bounding box center [454, 108] width 0 height 16
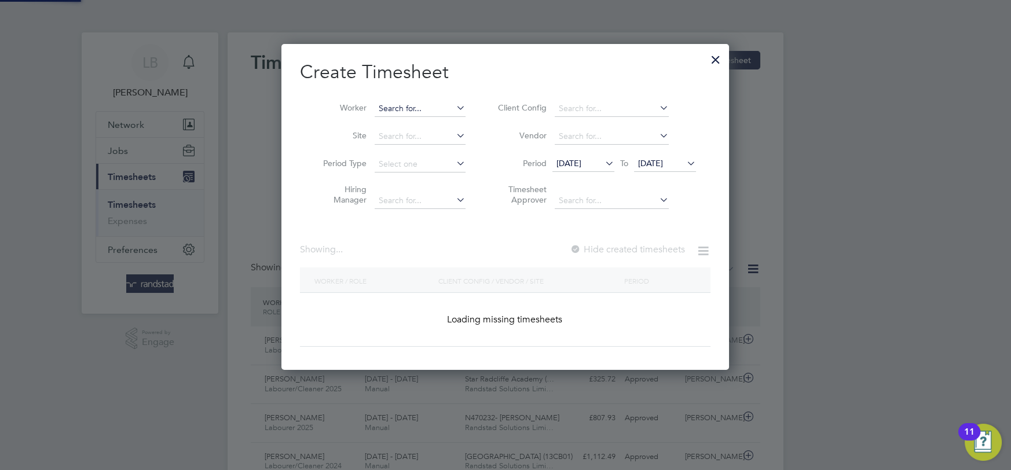
click at [393, 108] on input at bounding box center [420, 109] width 91 height 16
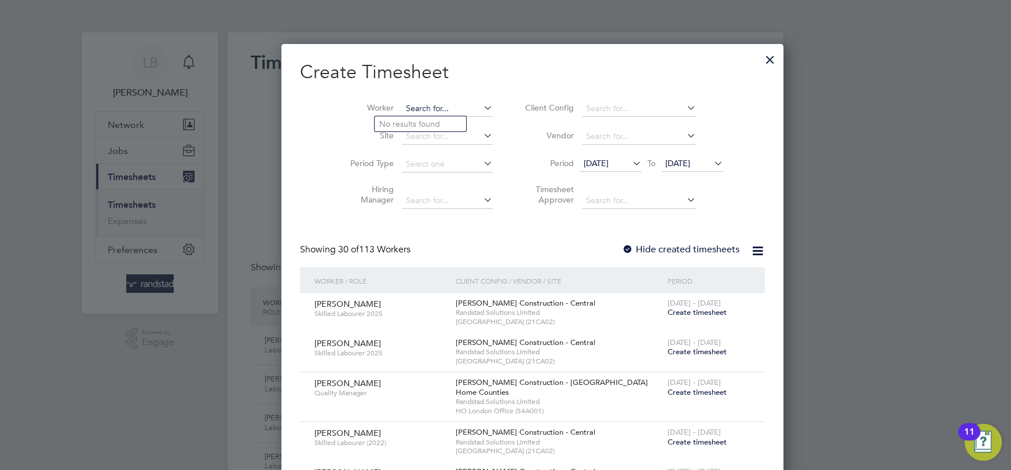
paste input "[PERSON_NAME]"
type input "[PERSON_NAME]"
click at [412, 127] on li "[PERSON_NAME]" at bounding box center [427, 124] width 104 height 16
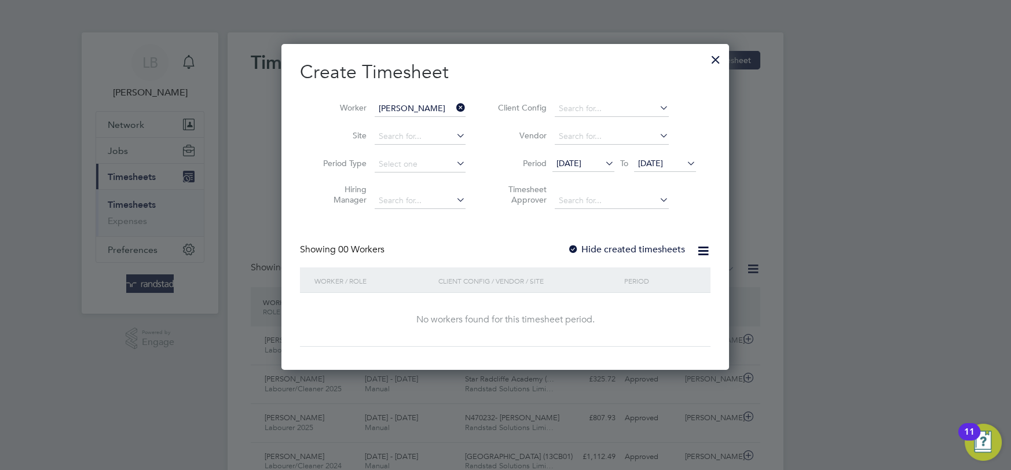
click at [652, 247] on label "Hide created timesheets" at bounding box center [627, 250] width 118 height 12
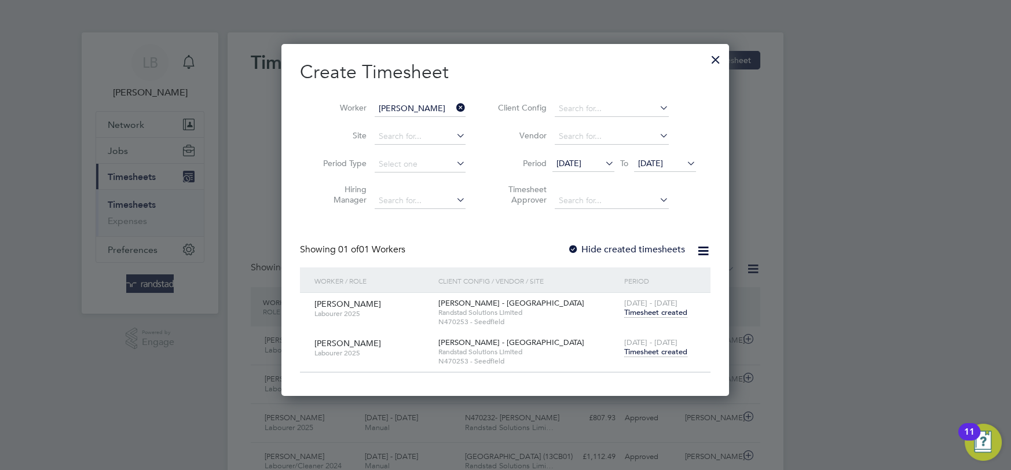
click at [644, 351] on span "Timesheet created" at bounding box center [655, 352] width 63 height 10
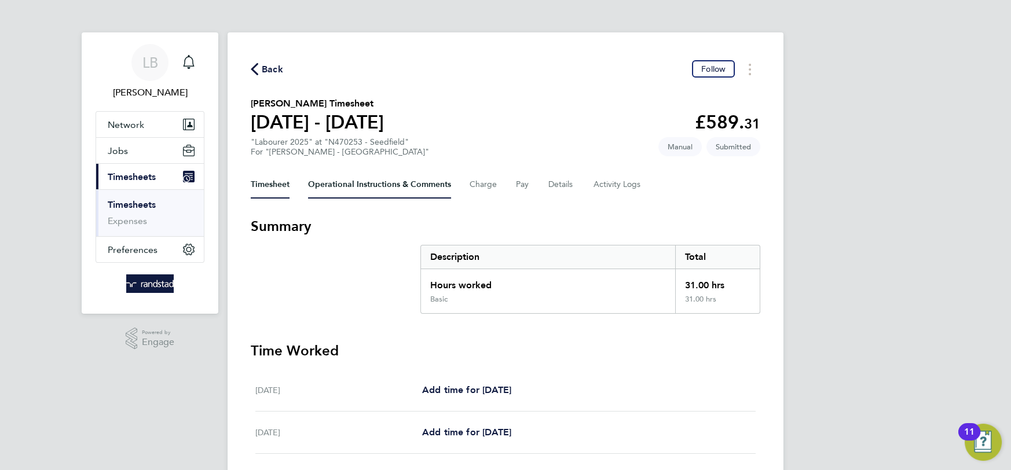
click at [397, 179] on Comments-tab "Operational Instructions & Comments" at bounding box center [379, 185] width 143 height 28
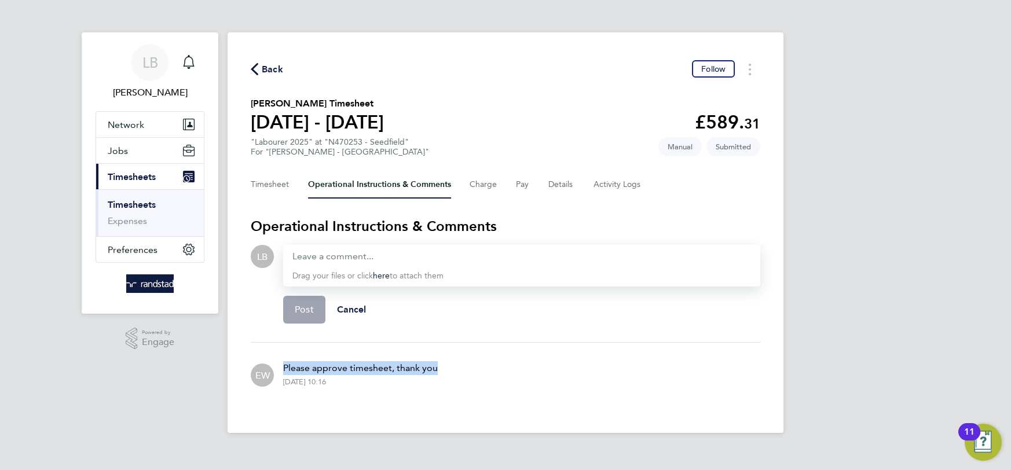
drag, startPoint x: 445, startPoint y: 366, endPoint x: 276, endPoint y: 360, distance: 169.2
click at [276, 360] on div "EW Please approve timesheet, thank you [DATE] 10:16" at bounding box center [506, 374] width 510 height 44
copy p "Please approve timesheet, thank you"
click at [323, 262] on div at bounding box center [522, 257] width 459 height 14
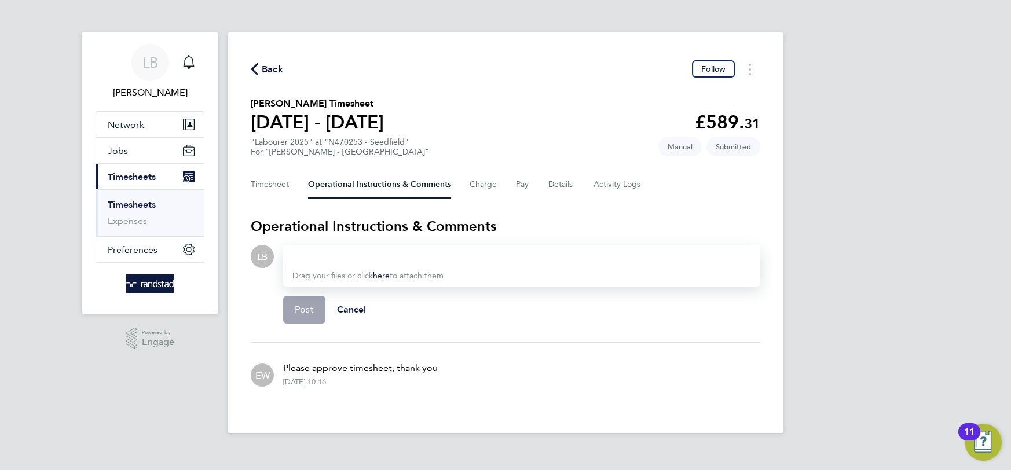
paste div
click at [312, 309] on span "Post" at bounding box center [304, 310] width 19 height 12
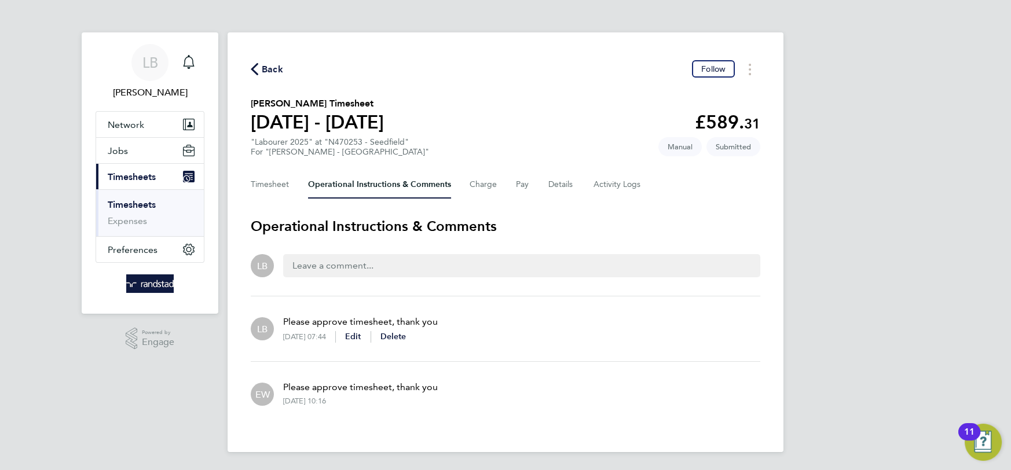
click at [258, 67] on icon "button" at bounding box center [255, 69] width 8 height 12
